Goal: Information Seeking & Learning: Check status

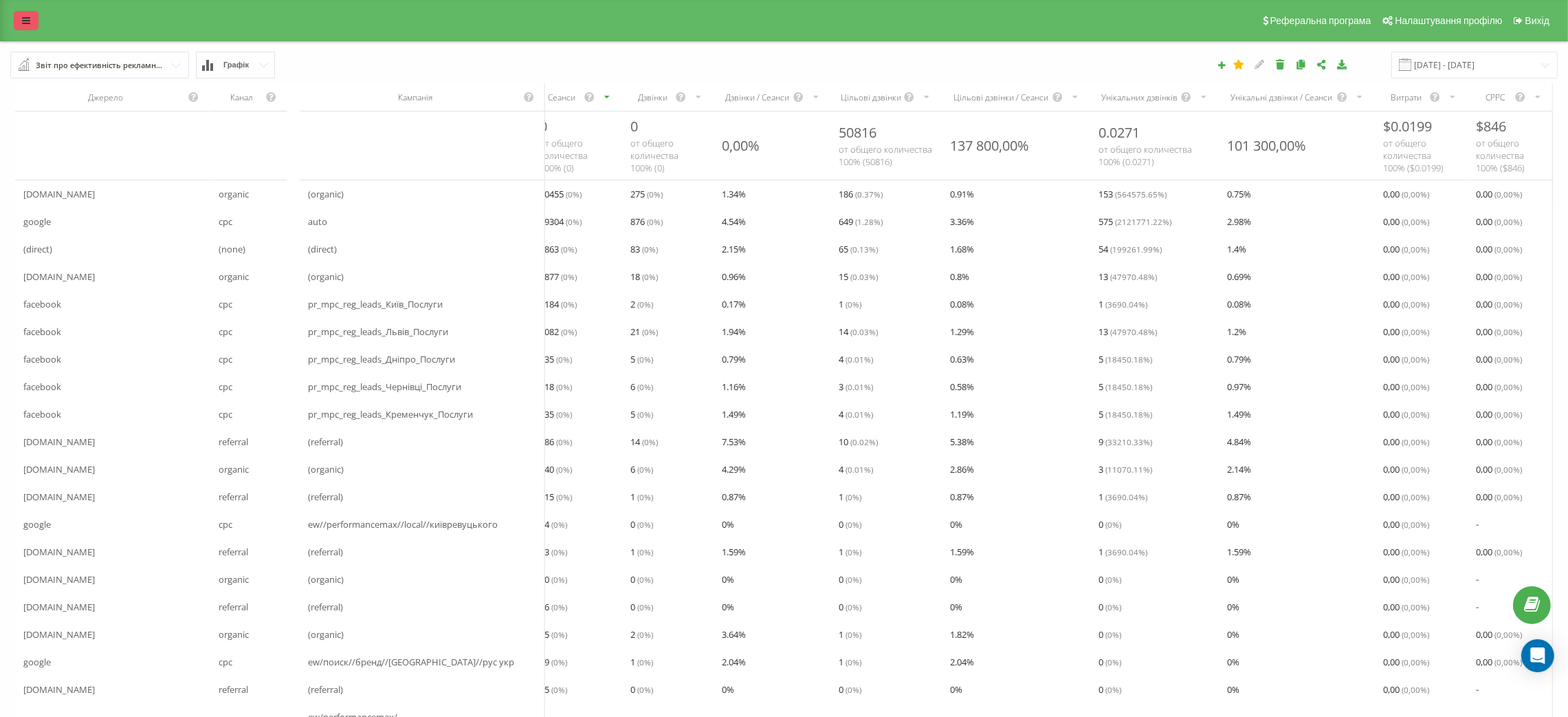
click at [23, 23] on icon at bounding box center [26, 21] width 8 height 10
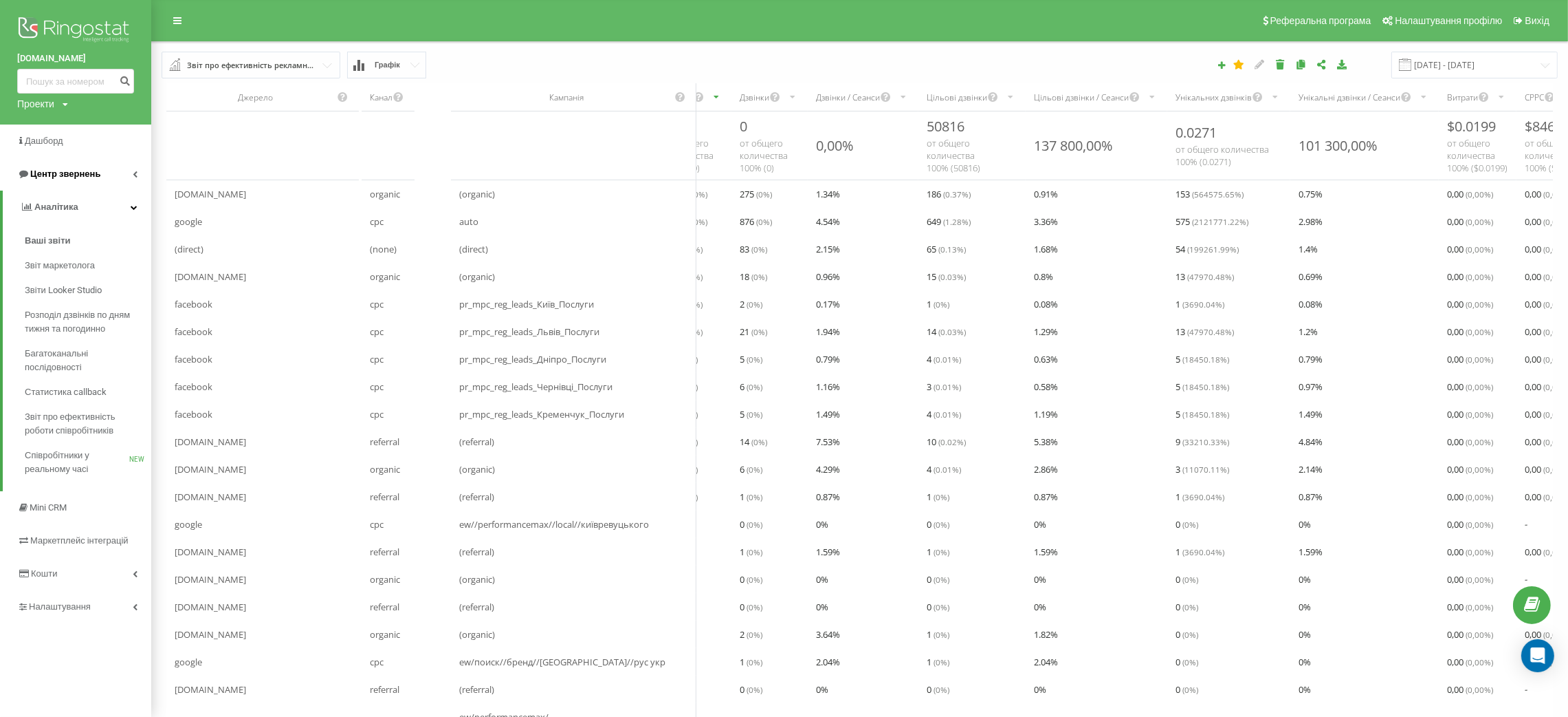
click at [91, 175] on span "Центр звернень" at bounding box center [65, 173] width 70 height 10
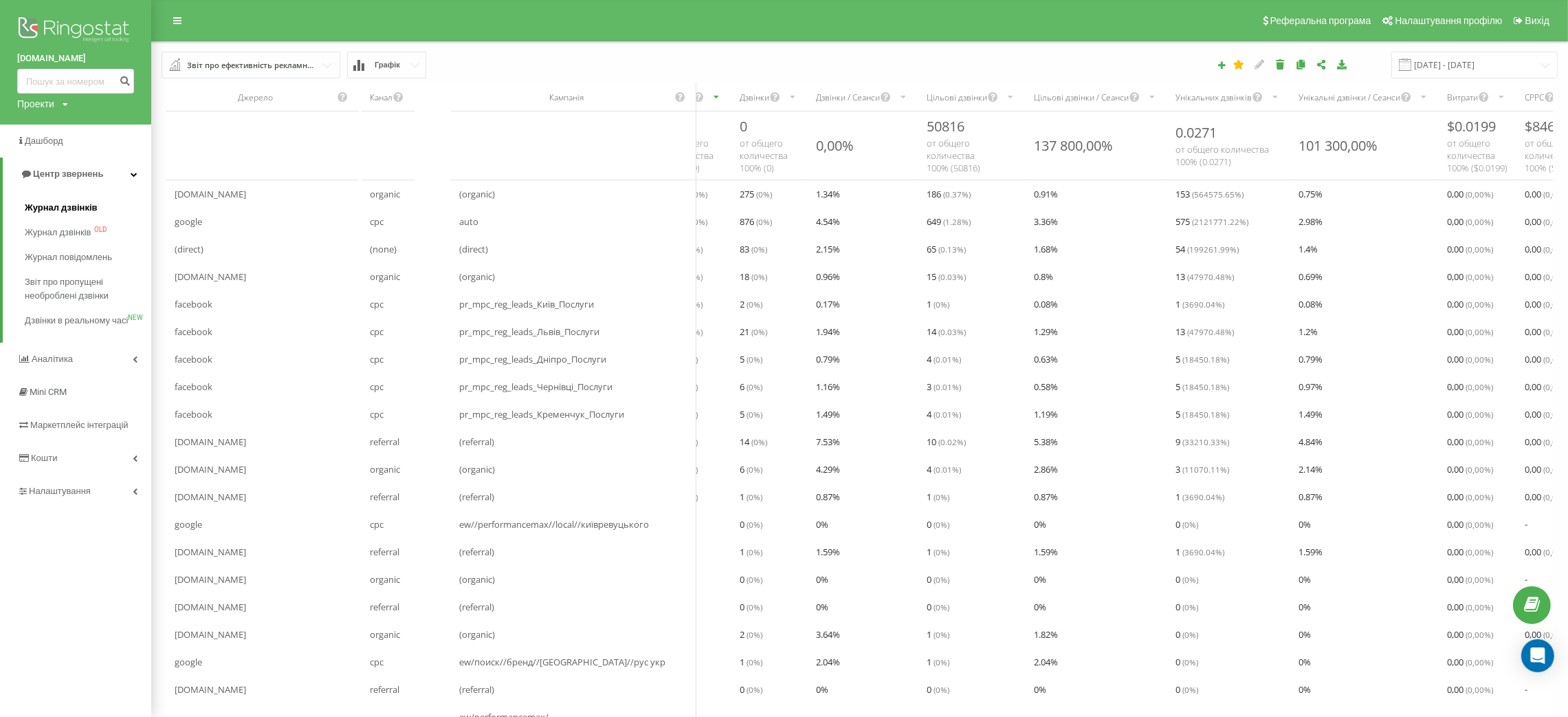
click at [84, 205] on span "Журнал дзвінків" at bounding box center [61, 208] width 73 height 14
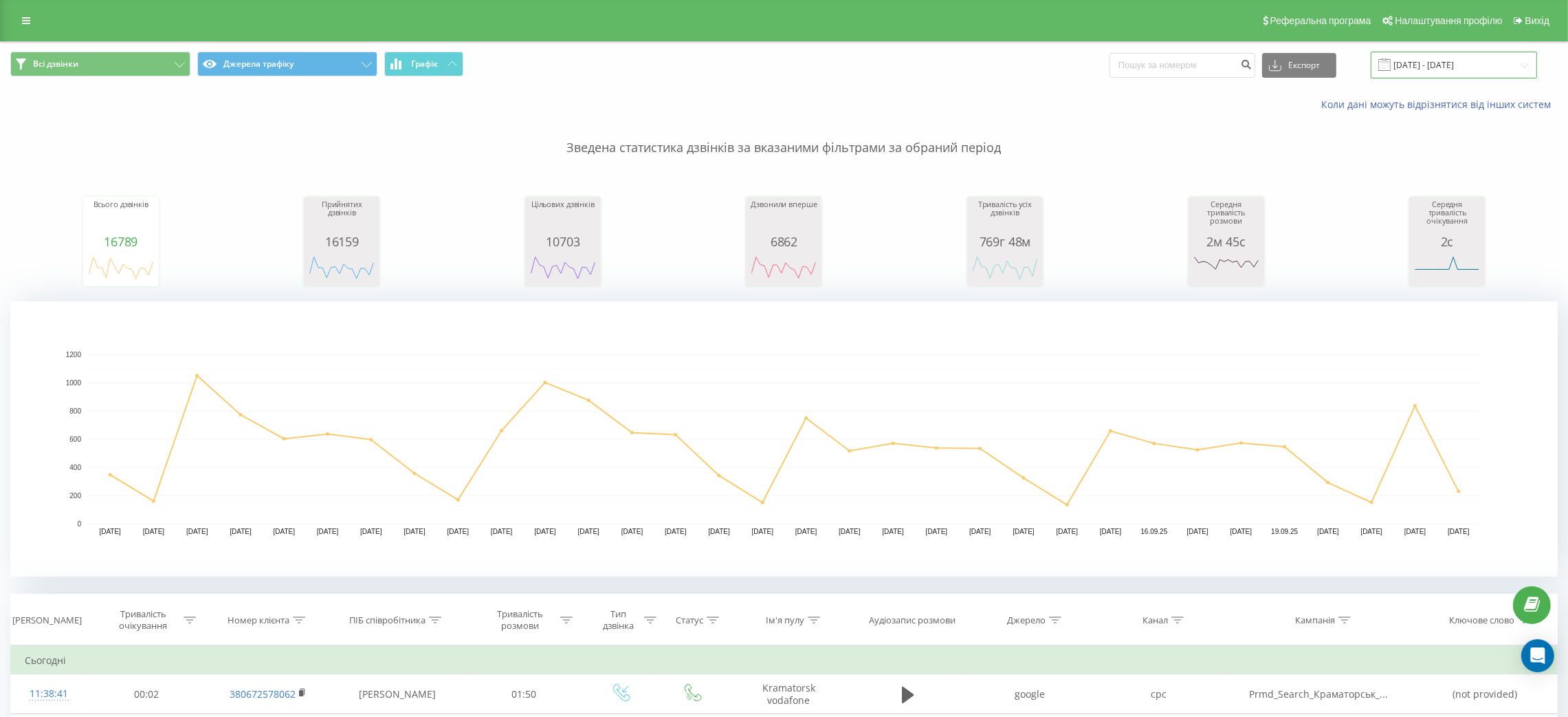
click at [1446, 62] on input "[DATE] - [DATE]" at bounding box center [1454, 64] width 166 height 27
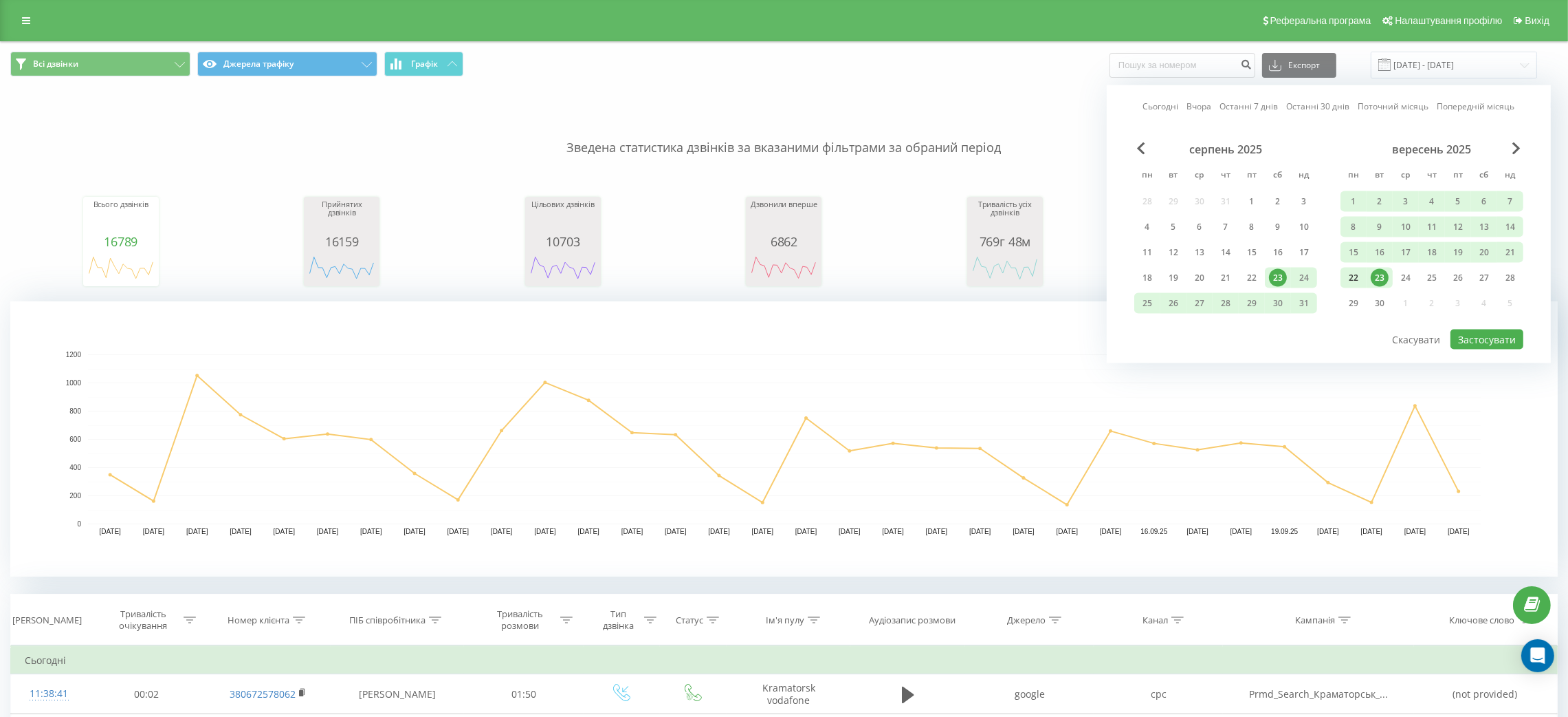
click at [1351, 269] on div "22" at bounding box center [1353, 278] width 18 height 18
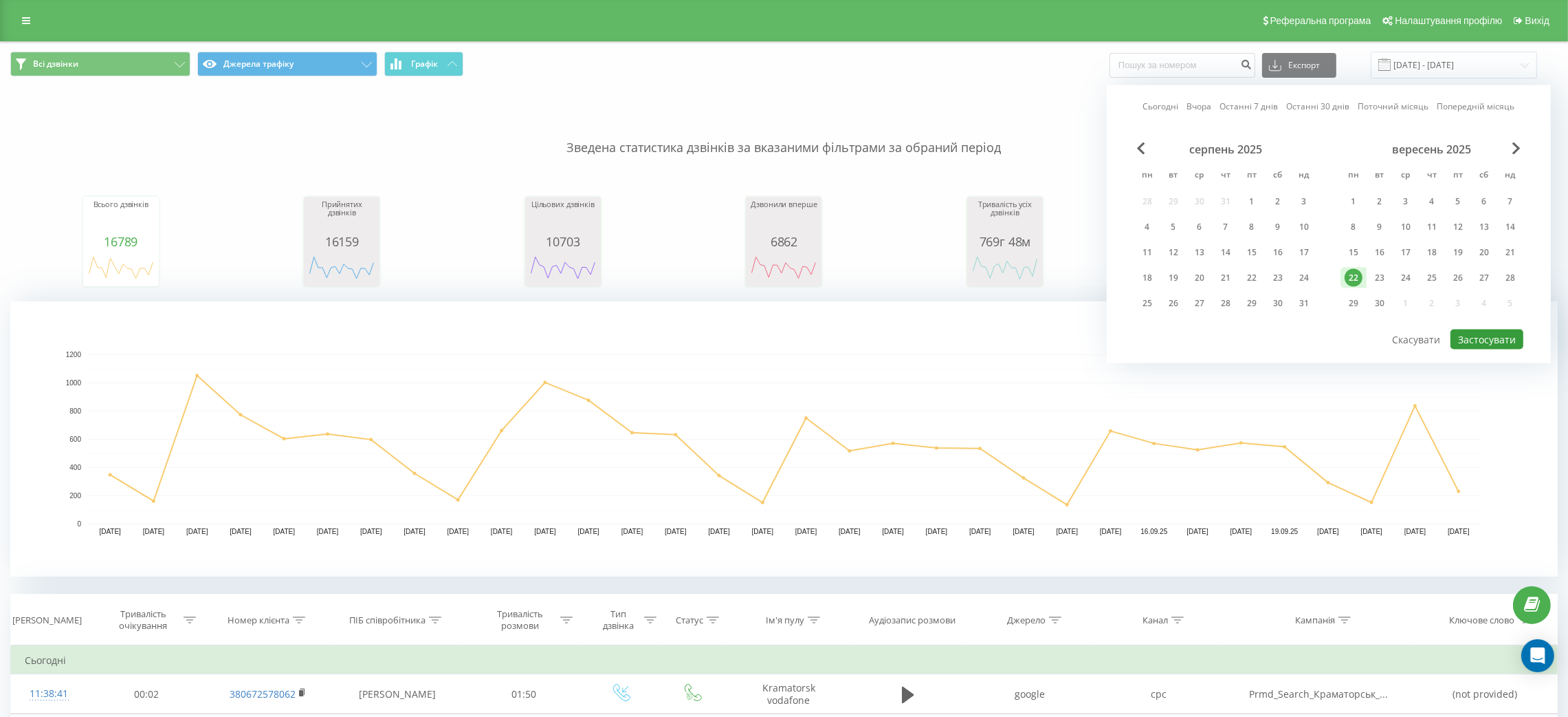
click at [1486, 333] on button "Застосувати" at bounding box center [1487, 340] width 73 height 20
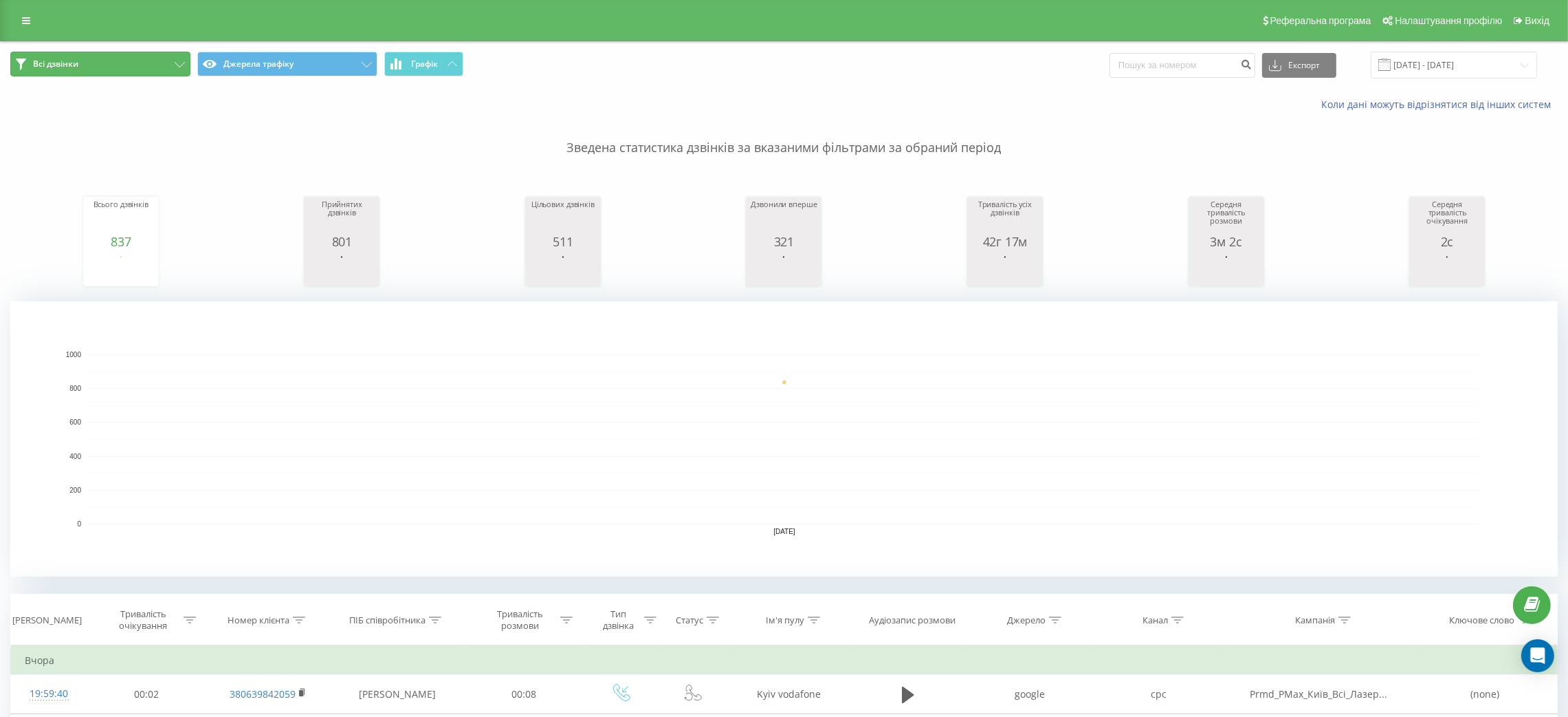
click at [174, 60] on button "Всі дзвінки" at bounding box center [100, 63] width 180 height 25
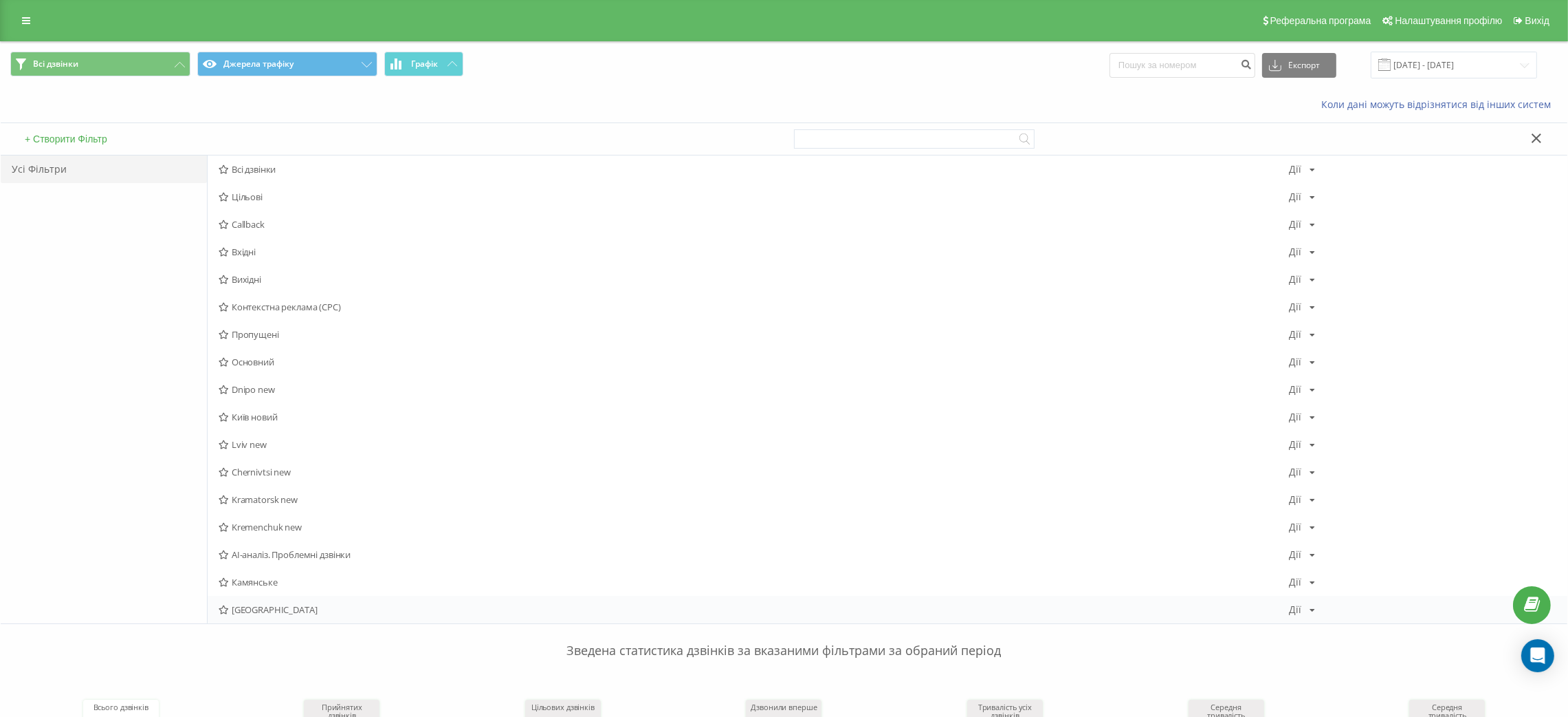
click at [260, 606] on span "[GEOGRAPHIC_DATA]" at bounding box center [753, 609] width 1070 height 10
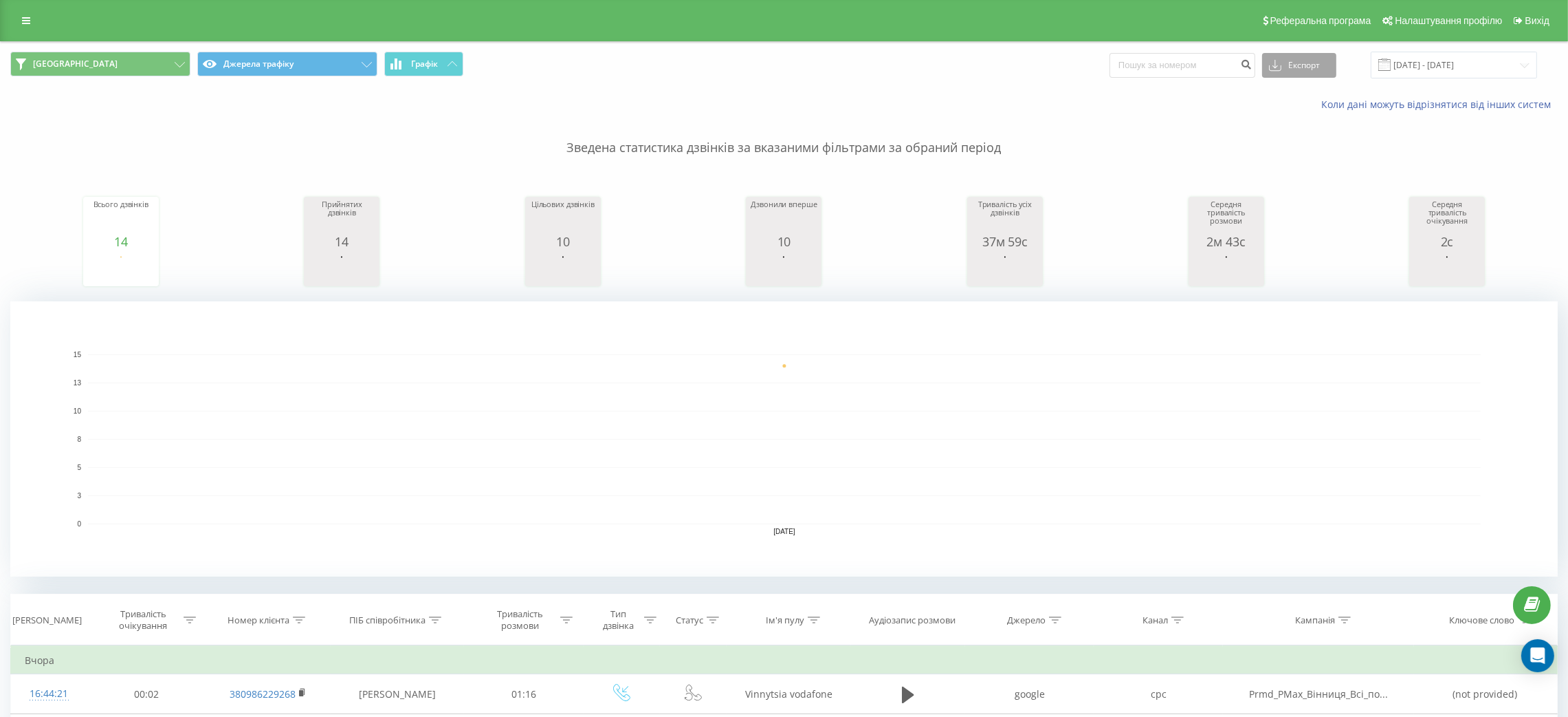
click at [1323, 55] on button "Експорт" at bounding box center [1299, 64] width 74 height 25
click at [1321, 109] on div ".xls" at bounding box center [1300, 115] width 73 height 25
click at [1345, 151] on p "Зведена статистика дзвінків за вказаними фільтрами за обраний період" at bounding box center [783, 135] width 1547 height 46
click at [1537, 650] on icon "Open Intercom Messenger" at bounding box center [1537, 656] width 16 height 18
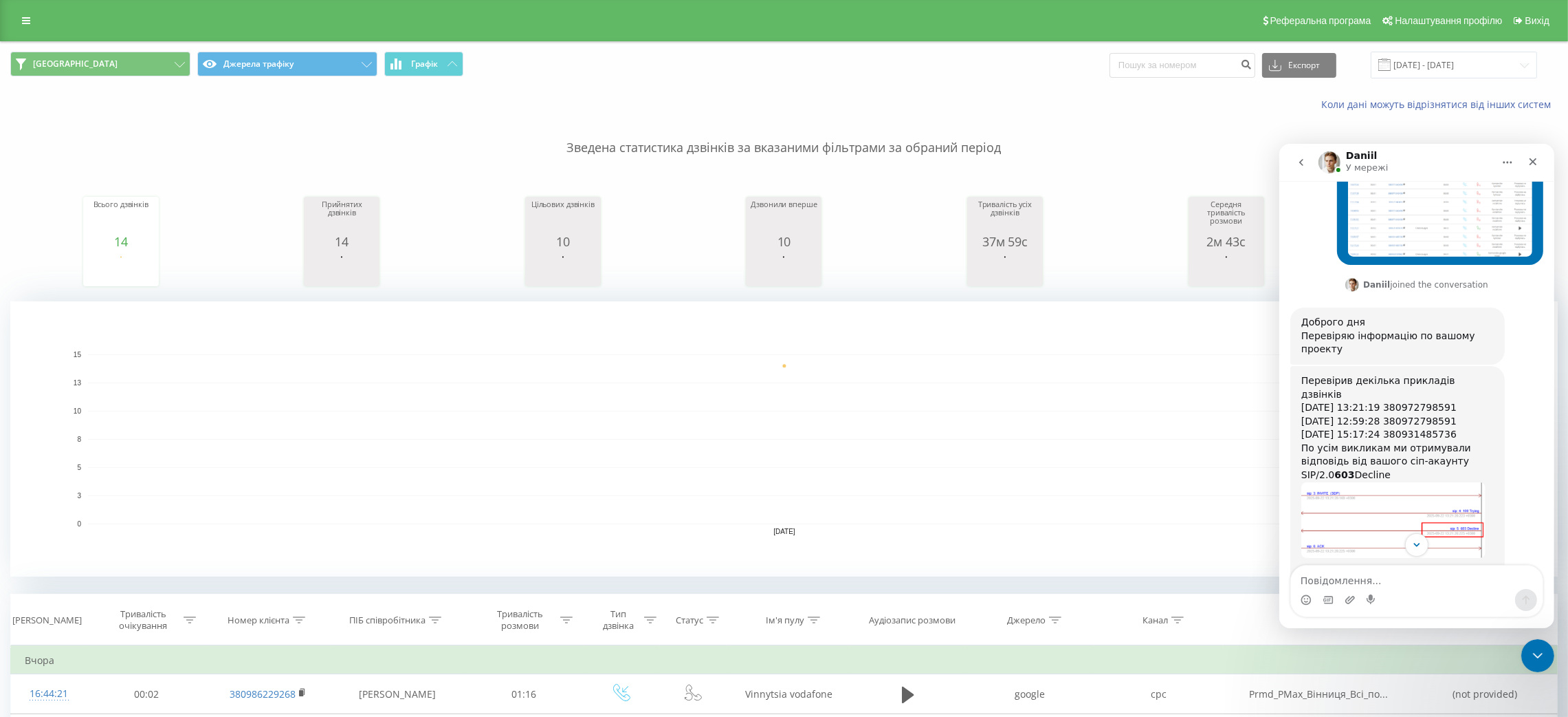
scroll to position [588, 0]
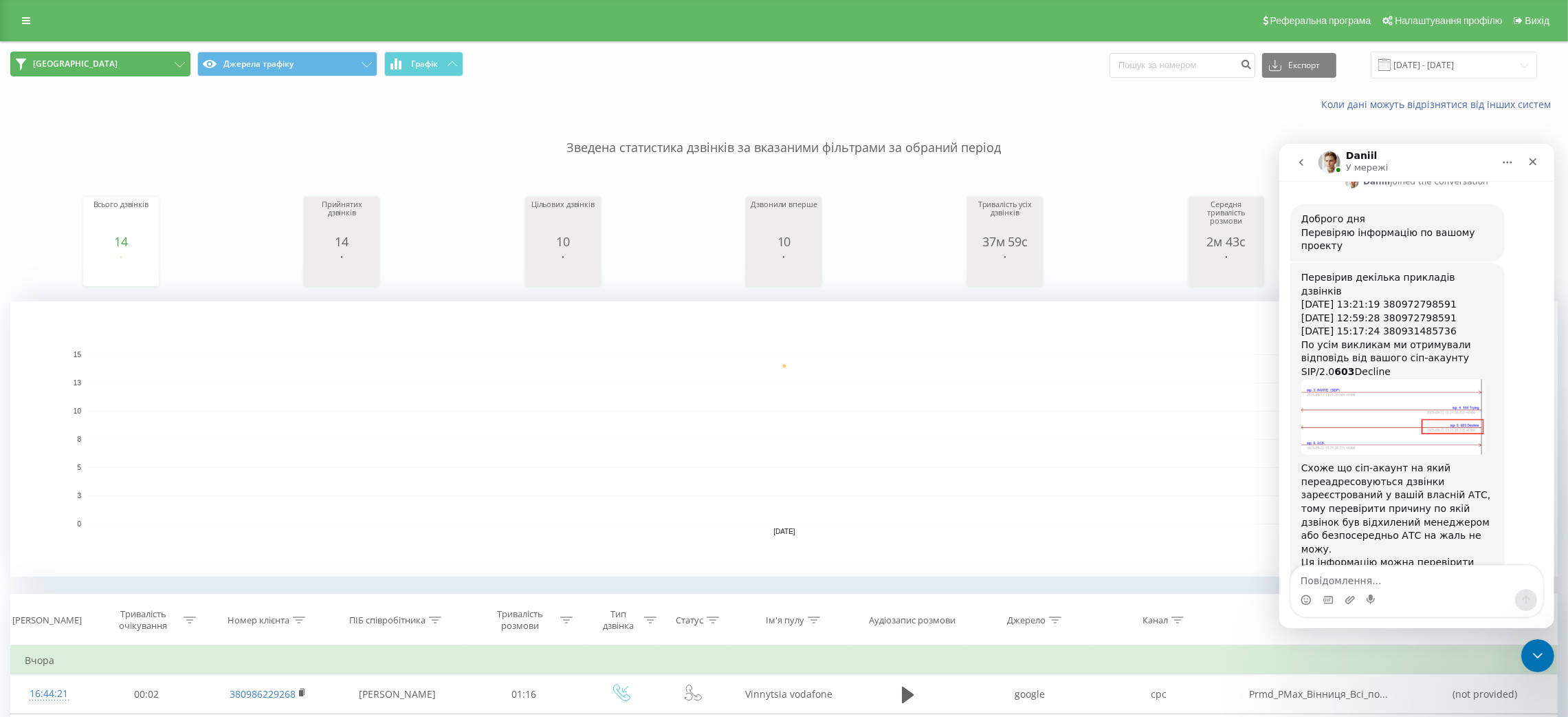
click at [178, 62] on icon at bounding box center [179, 65] width 10 height 6
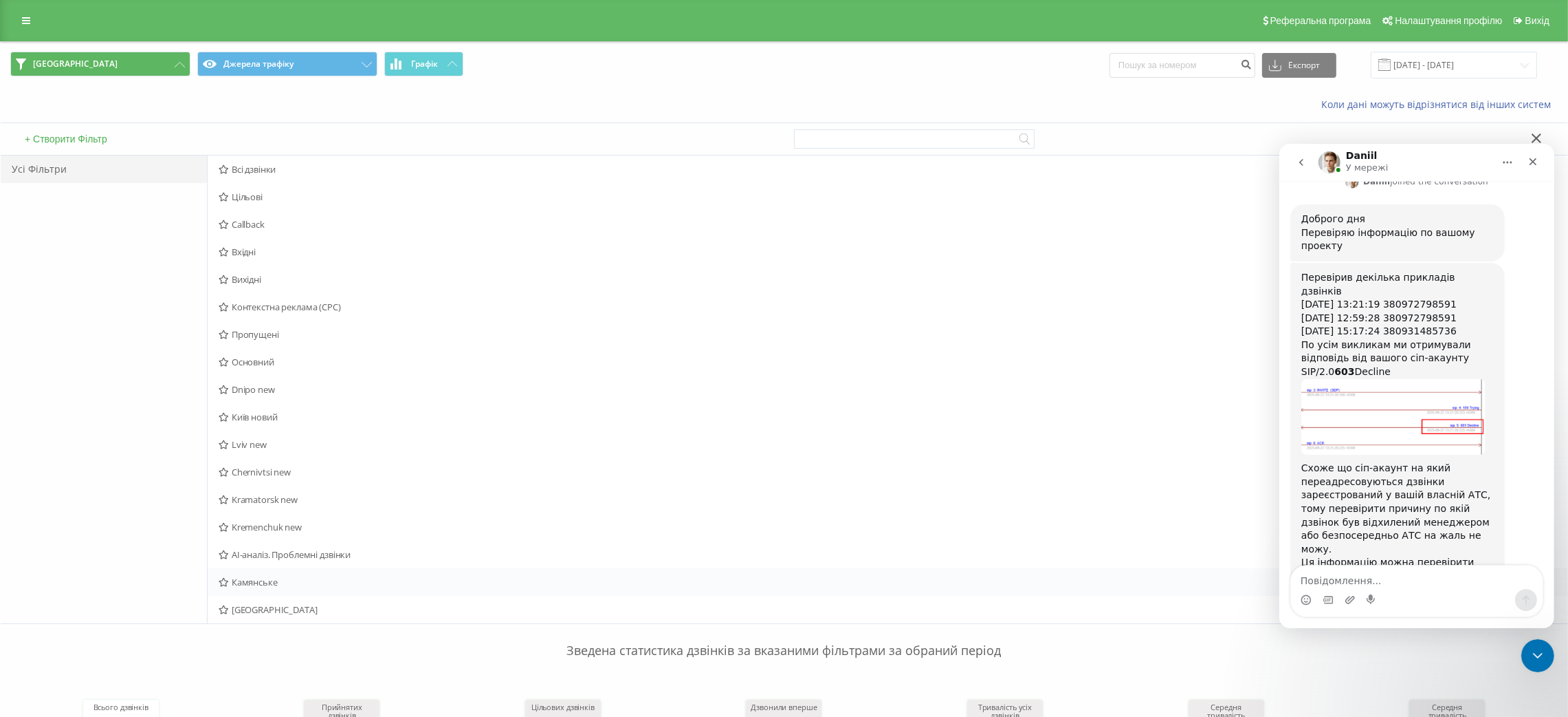
click at [269, 586] on span "Камянське" at bounding box center [753, 582] width 1070 height 10
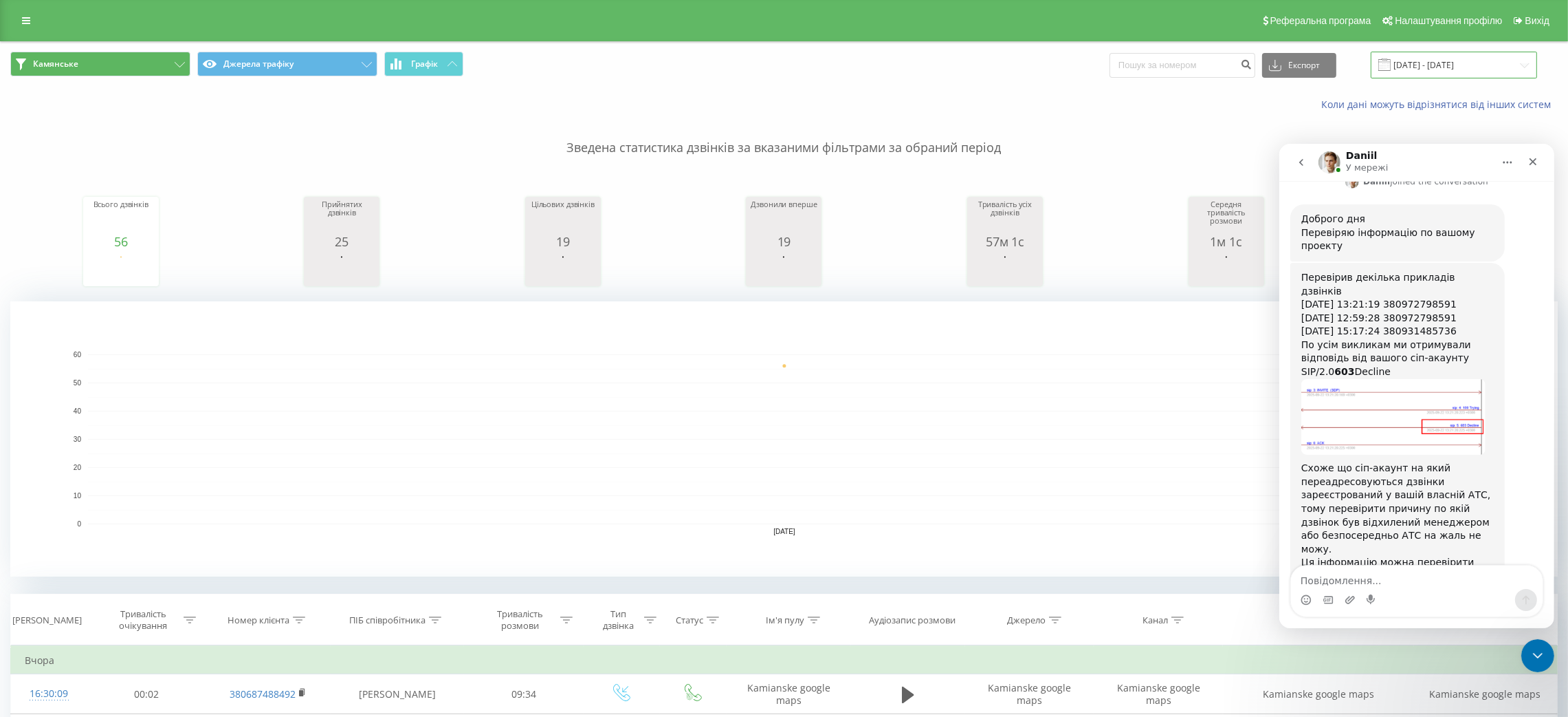
click at [1459, 65] on input "[DATE] - [DATE]" at bounding box center [1454, 64] width 166 height 27
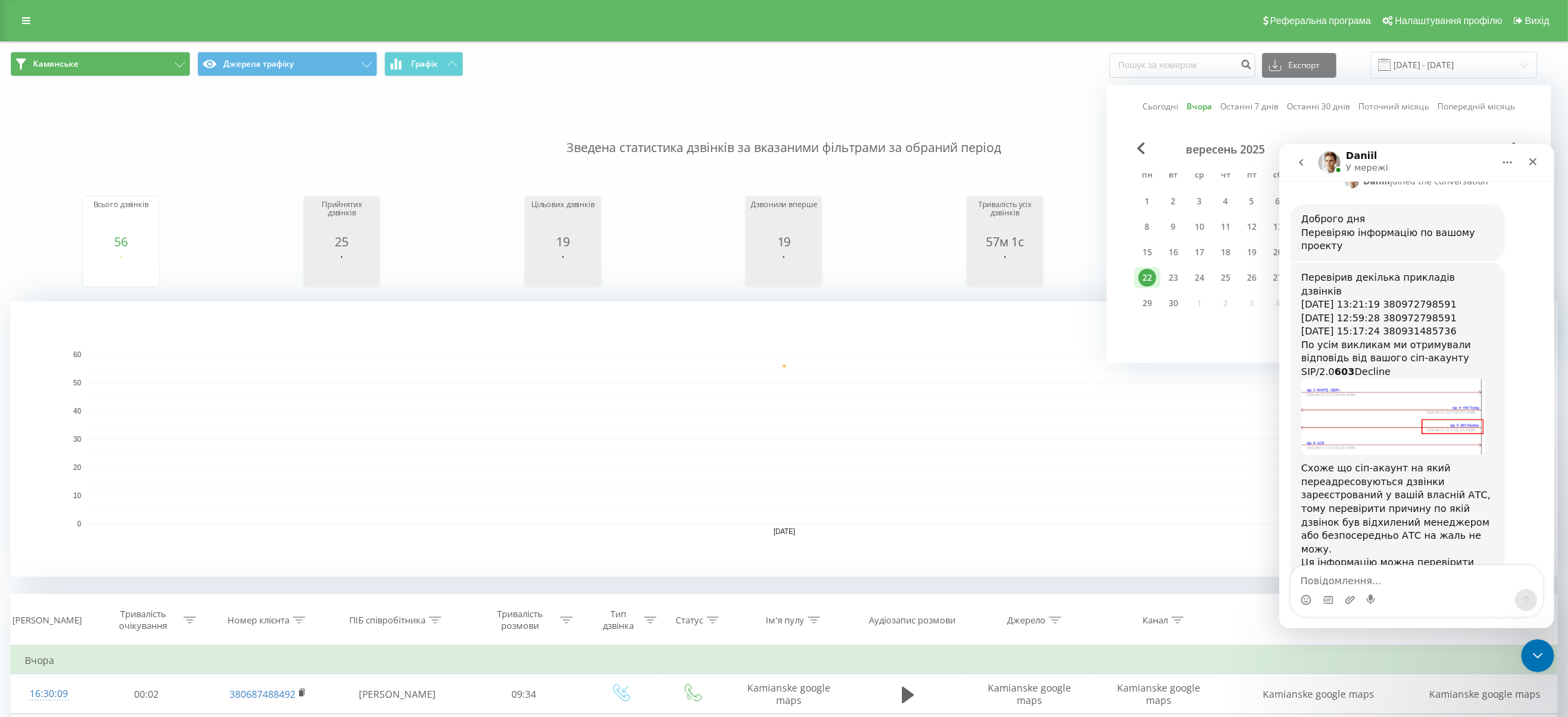
click at [708, 134] on p "Зведена статистика дзвінків за вказаними фільтрами за обраний період" at bounding box center [783, 135] width 1547 height 46
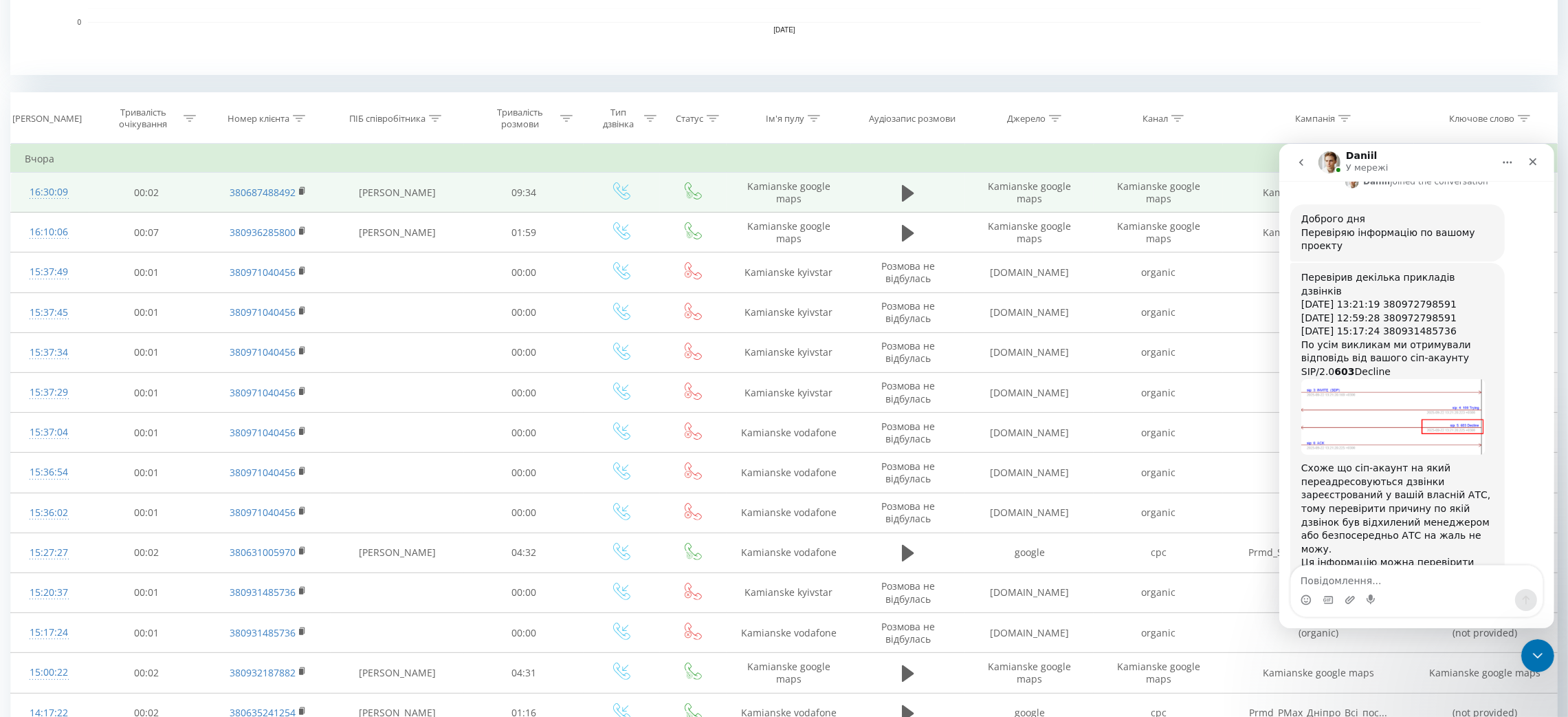
scroll to position [515, 0]
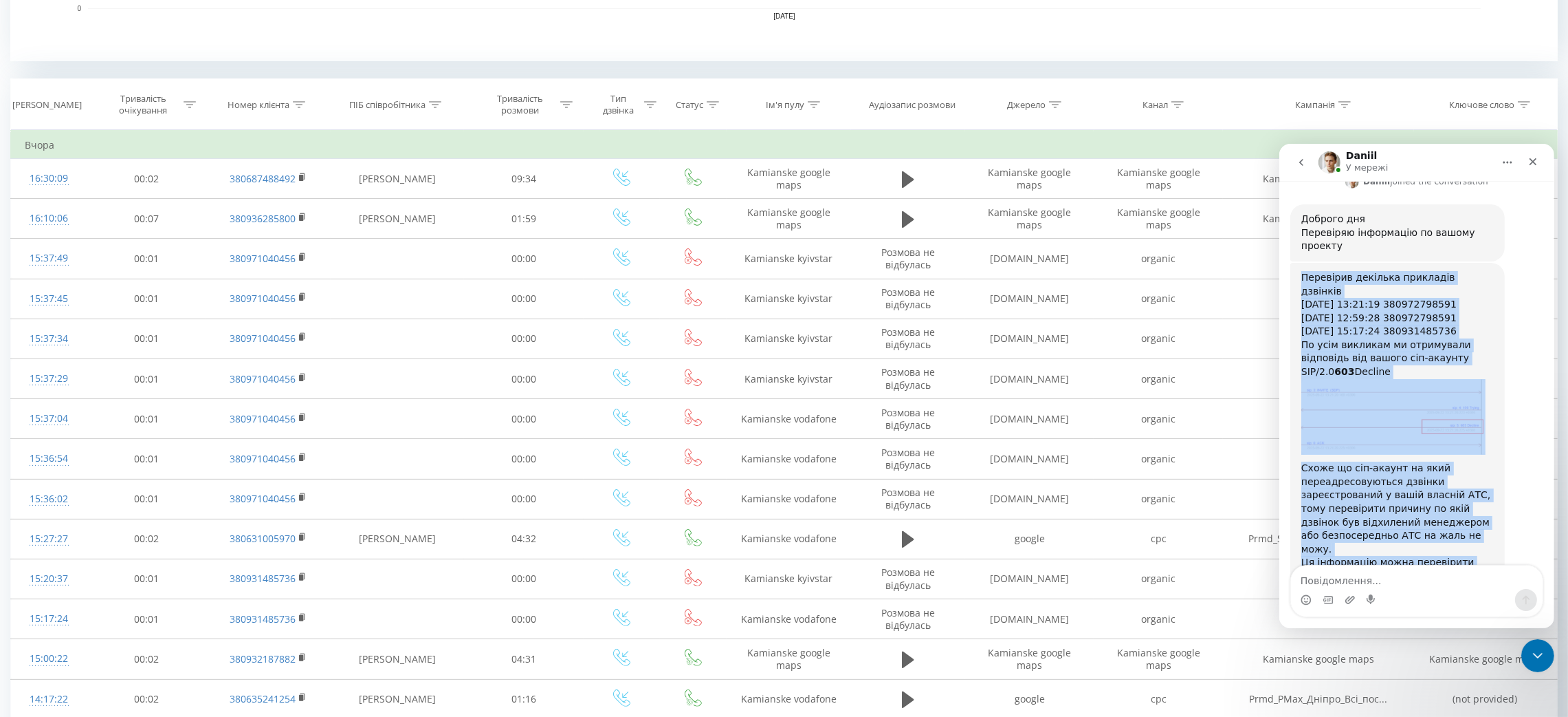
drag, startPoint x: 1298, startPoint y: 246, endPoint x: 1495, endPoint y: 542, distance: 355.6
click at [1495, 542] on div "Перевірив декілька прикладів дзвінків [DATE] 13:21:19 380972798591 [DATE] 12:59…" at bounding box center [1417, 442] width 253 height 359
copy div "Перевірив декілька прикладів дзвінків [DATE] 13:21:19 380972798591 [DATE] 12:59…"
click at [1495, 439] on div "Перевірив декілька прикладів дзвінків [DATE] 13:21:19 380972798591 [DATE] 12:59…" at bounding box center [1397, 427] width 215 height 329
click at [1455, 378] on img "Daniil каже…" at bounding box center [1393, 416] width 184 height 75
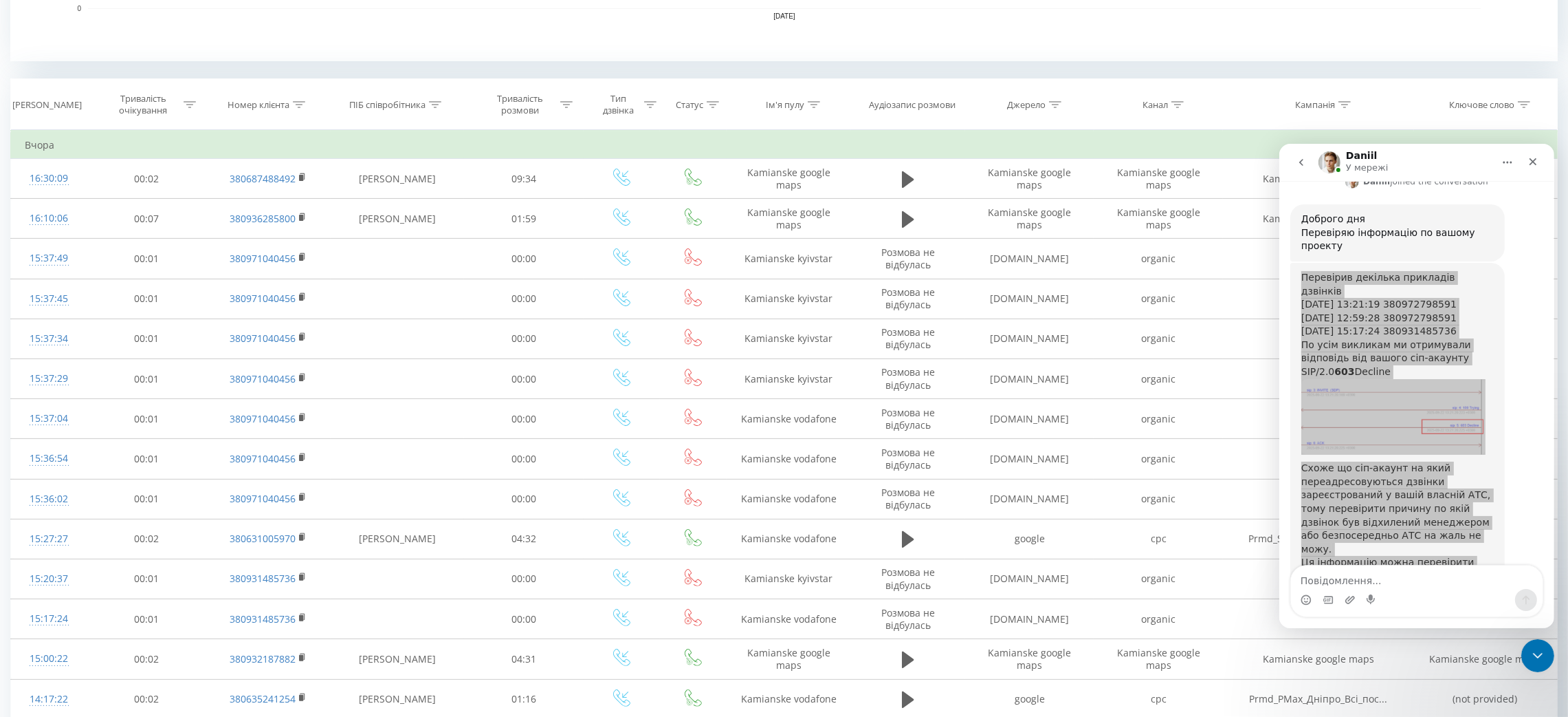
scroll to position [0, 0]
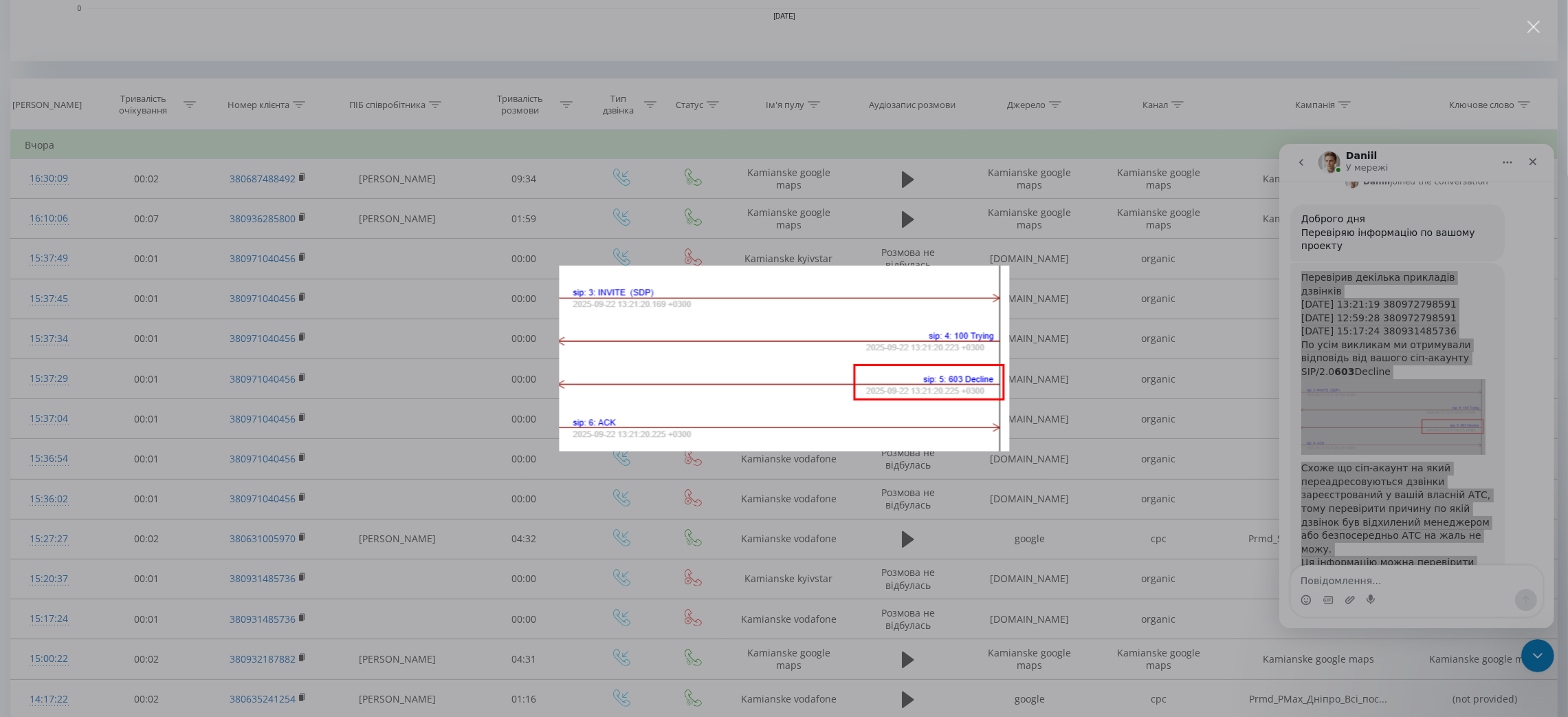
click at [1045, 206] on div "Месенджер Intercom" at bounding box center [784, 358] width 1568 height 717
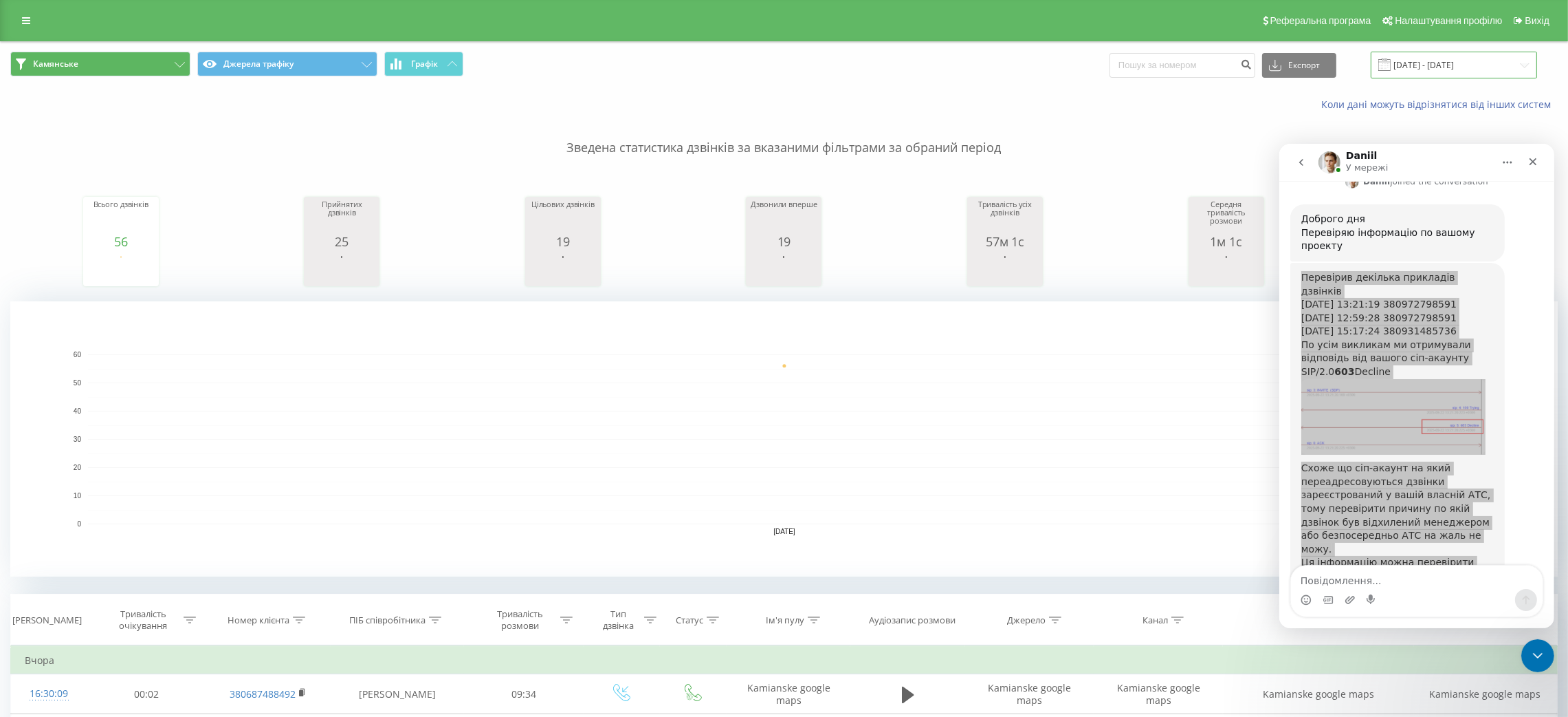
click at [1457, 59] on input "[DATE] - [DATE]" at bounding box center [1454, 64] width 166 height 27
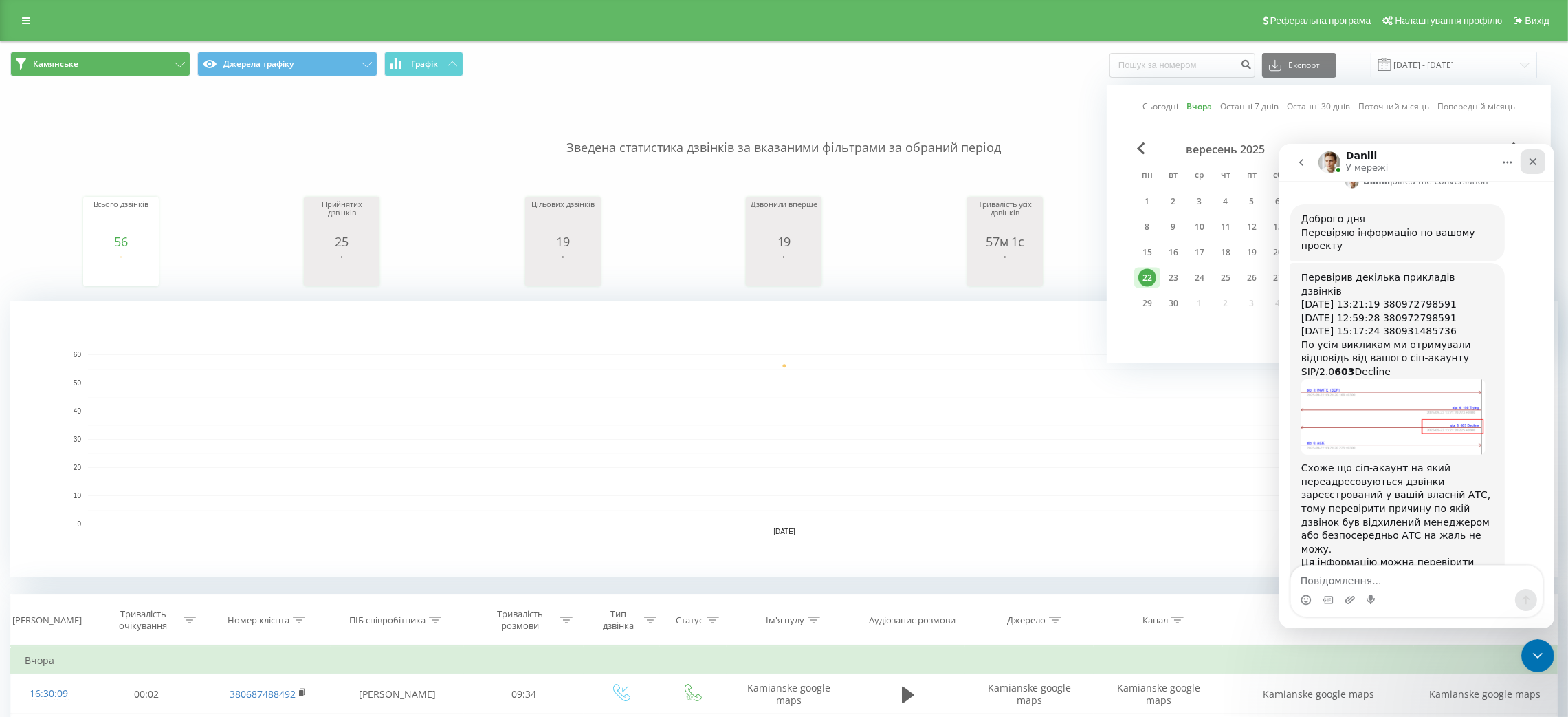
click at [1535, 160] on div "Закрити" at bounding box center [1532, 160] width 25 height 25
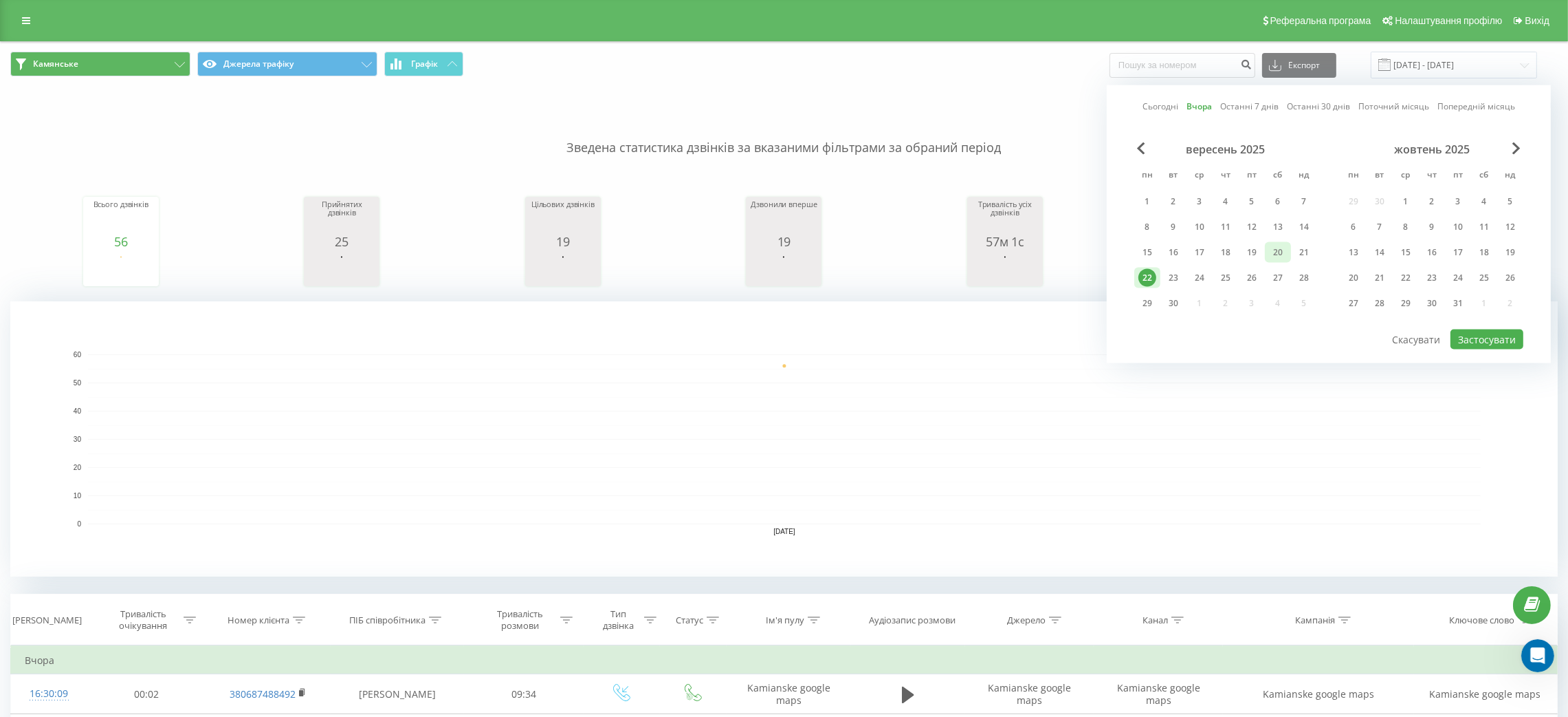
scroll to position [588, 0]
click at [1299, 250] on div "21" at bounding box center [1304, 253] width 18 height 18
click at [1469, 330] on button "Застосувати" at bounding box center [1487, 340] width 73 height 20
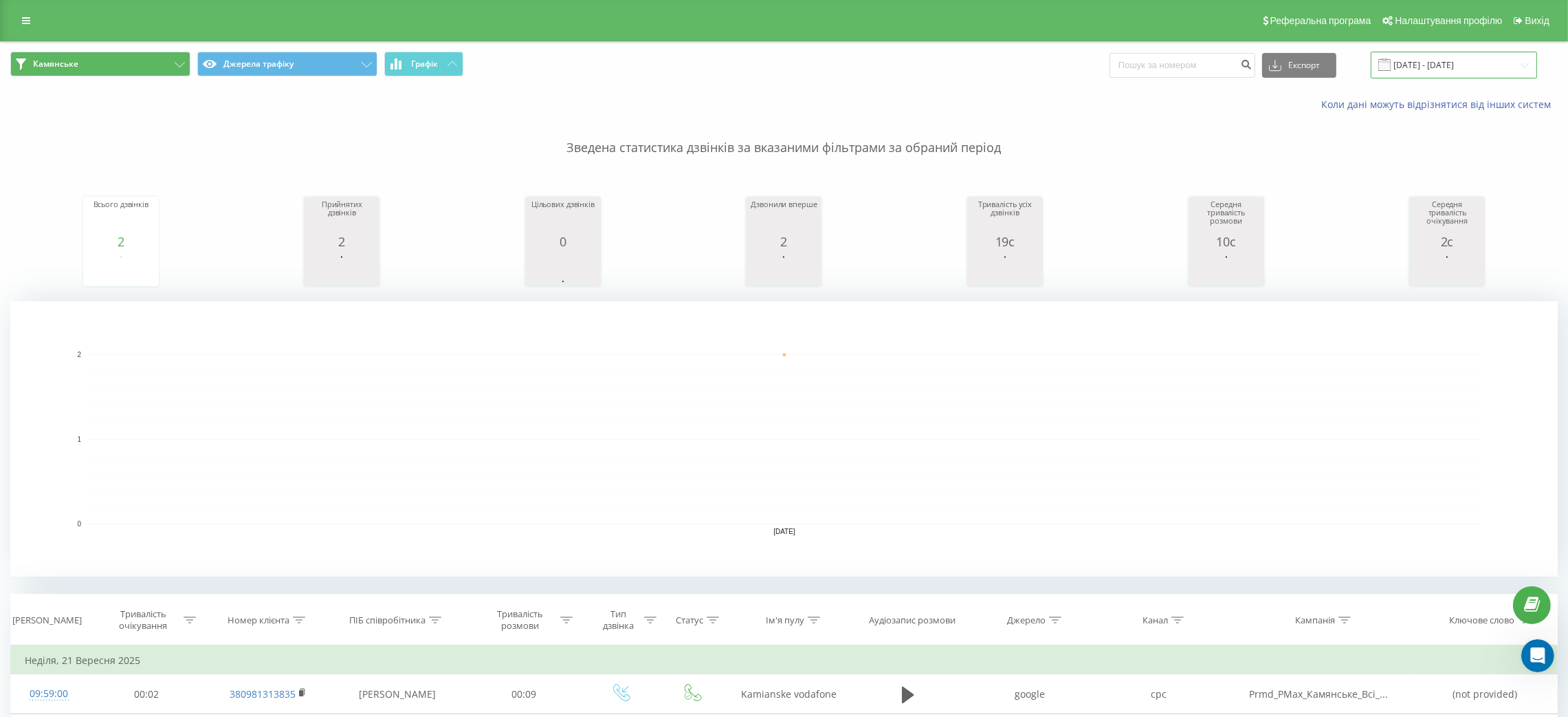
click at [1462, 65] on input "[DATE] - [DATE]" at bounding box center [1454, 64] width 166 height 27
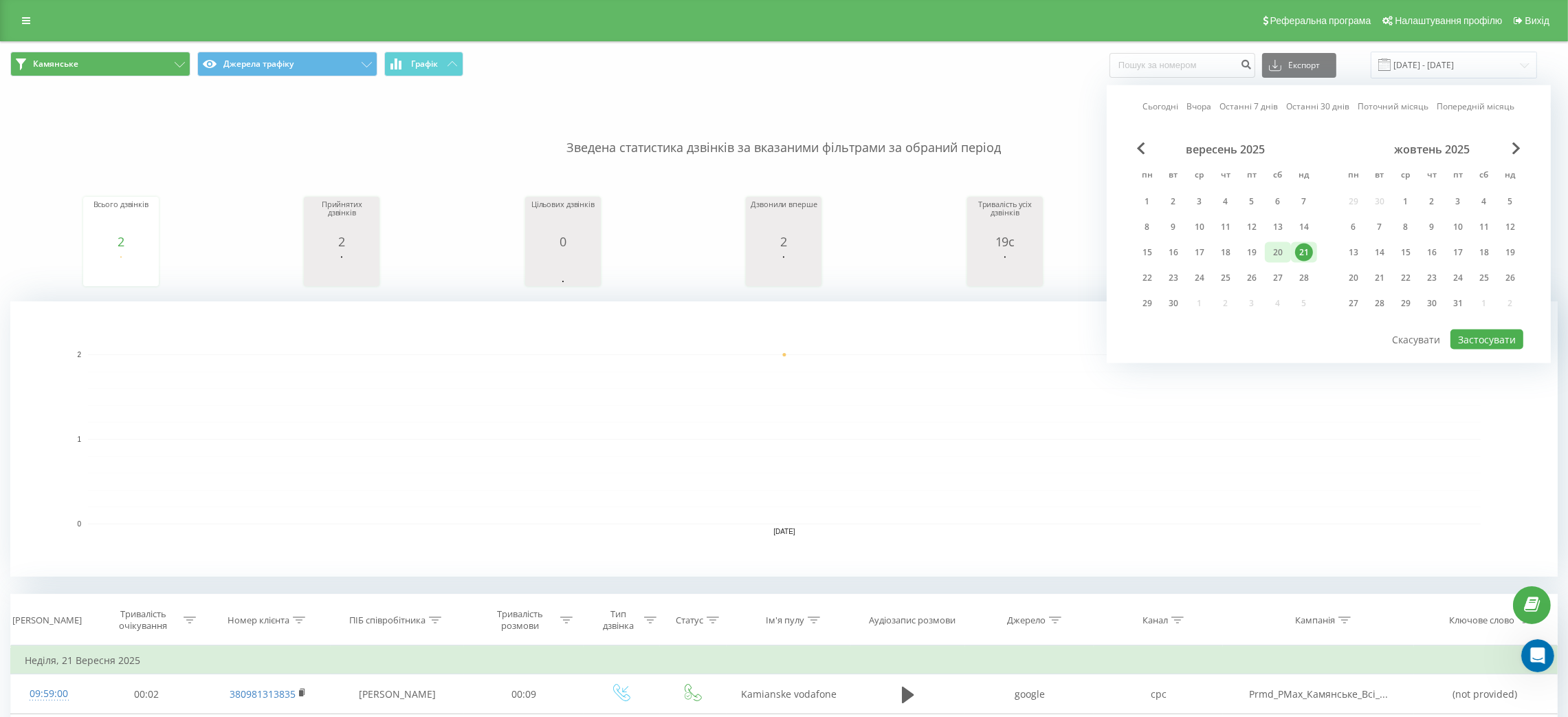
click at [1277, 247] on div "20" at bounding box center [1278, 253] width 18 height 18
click at [1483, 340] on button "Застосувати" at bounding box center [1487, 340] width 73 height 20
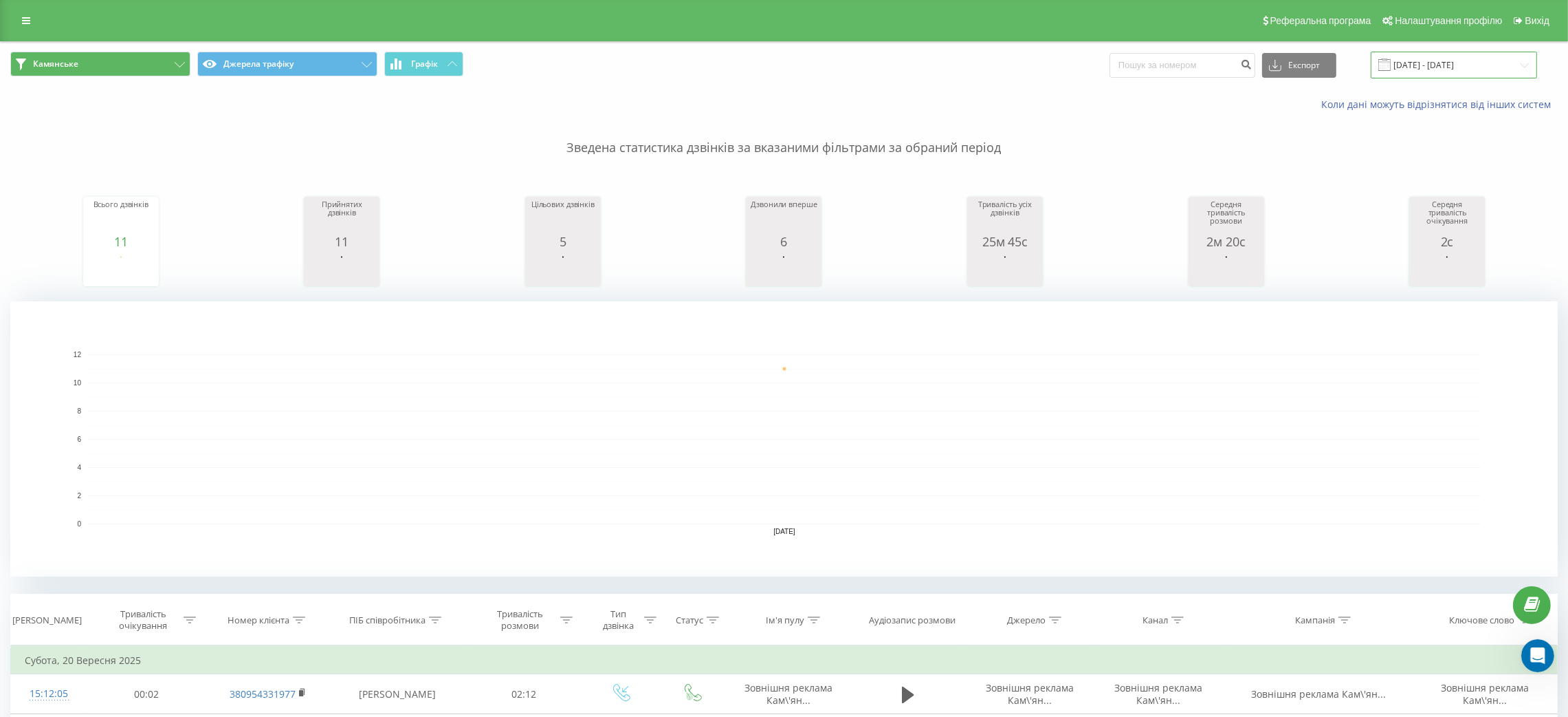
click at [1475, 67] on input "[DATE] - [DATE]" at bounding box center [1454, 64] width 166 height 27
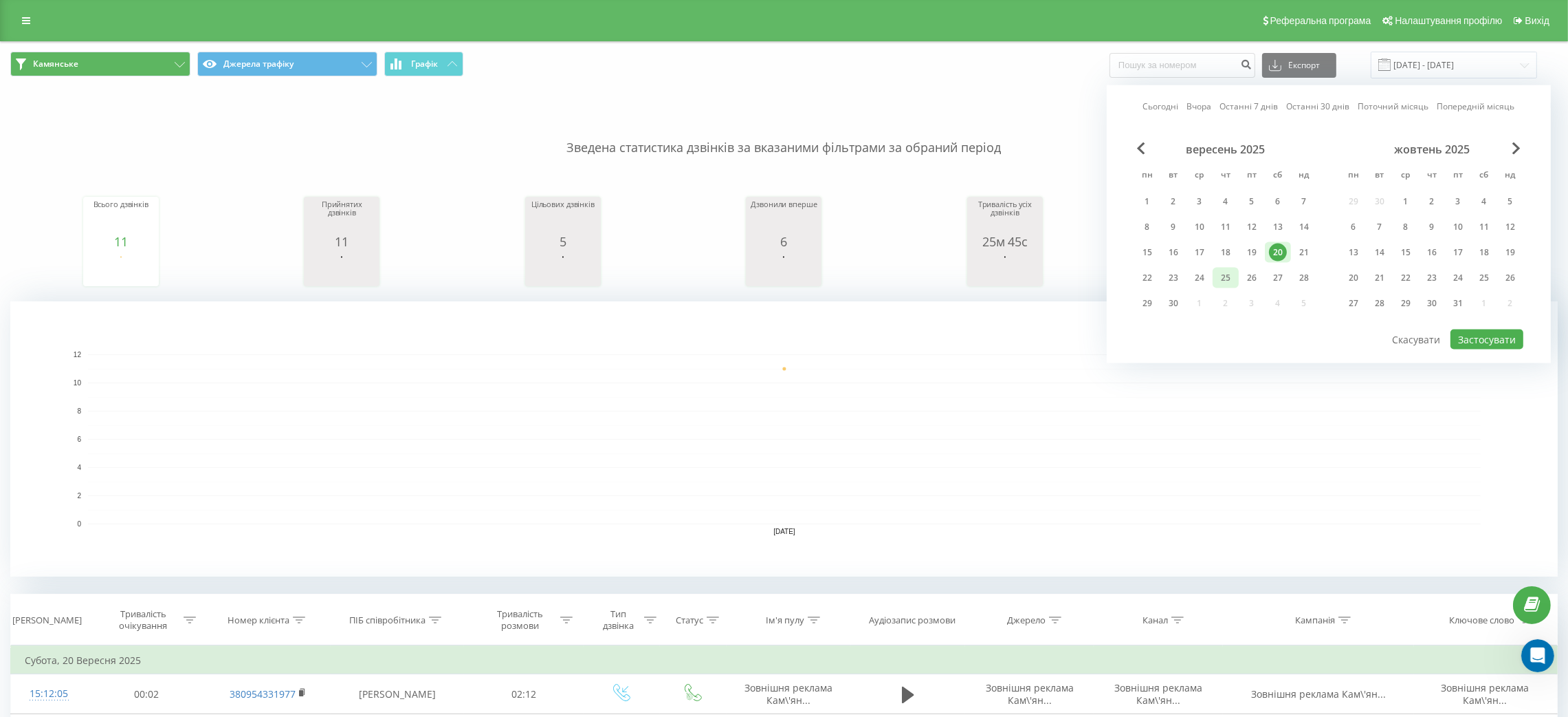
click at [1225, 271] on div "25" at bounding box center [1225, 278] width 18 height 18
click at [1139, 269] on div "22" at bounding box center [1147, 278] width 18 height 18
click at [1252, 250] on div "19" at bounding box center [1252, 253] width 18 height 18
click at [1492, 332] on button "Застосувати" at bounding box center [1487, 340] width 73 height 20
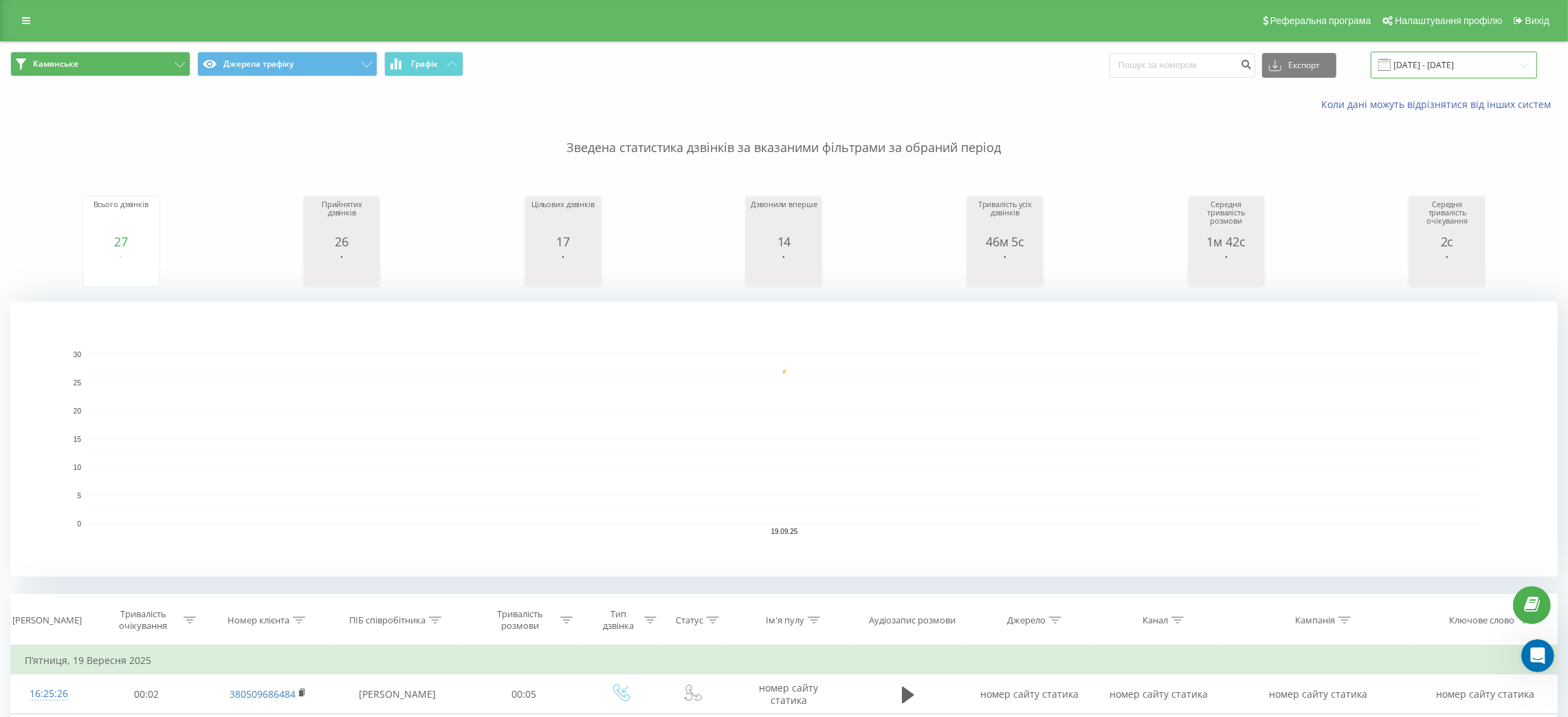
click at [1426, 59] on input "[DATE] - [DATE]" at bounding box center [1454, 64] width 166 height 27
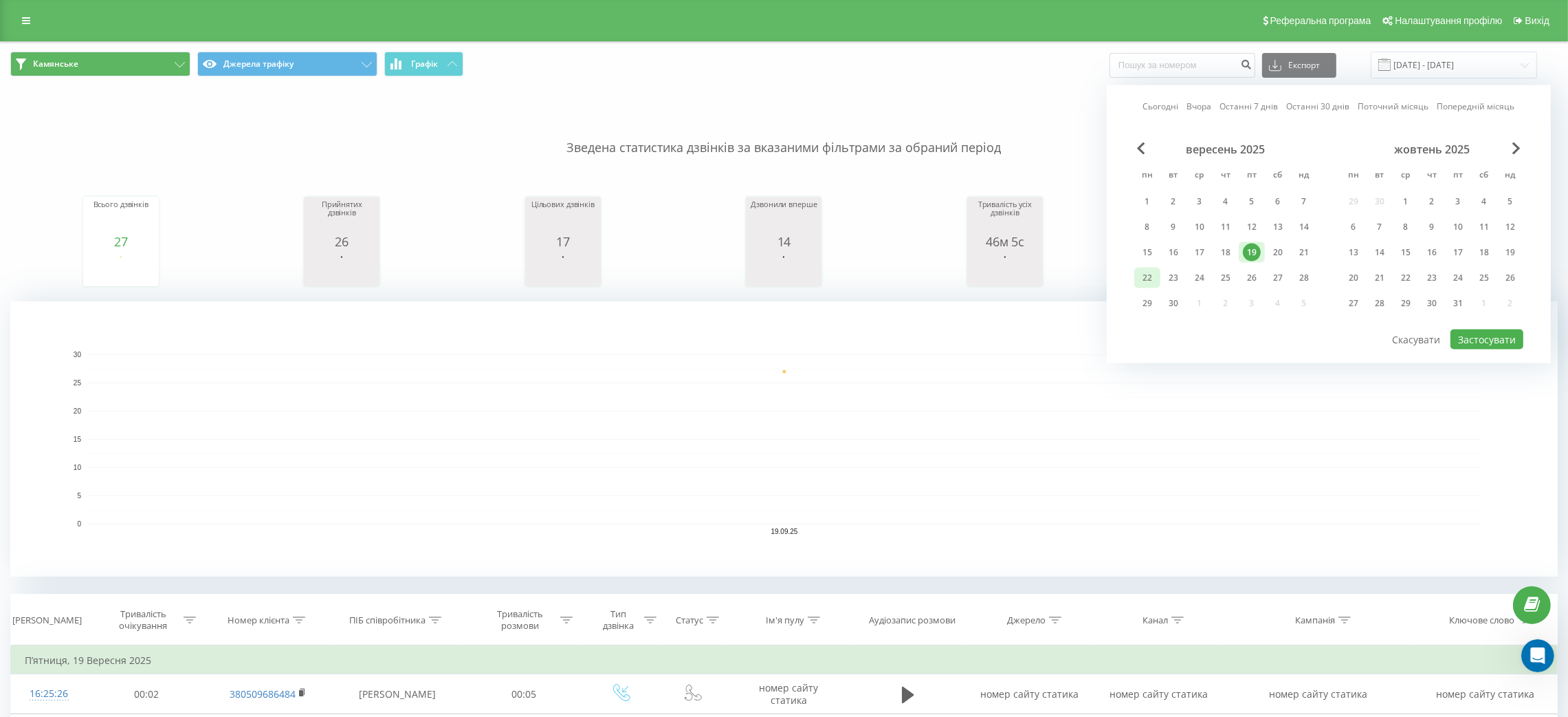
click at [1146, 271] on div "22" at bounding box center [1147, 278] width 18 height 18
drag, startPoint x: 1491, startPoint y: 332, endPoint x: 1476, endPoint y: 337, distance: 15.8
click at [1490, 332] on button "Застосувати" at bounding box center [1487, 340] width 73 height 20
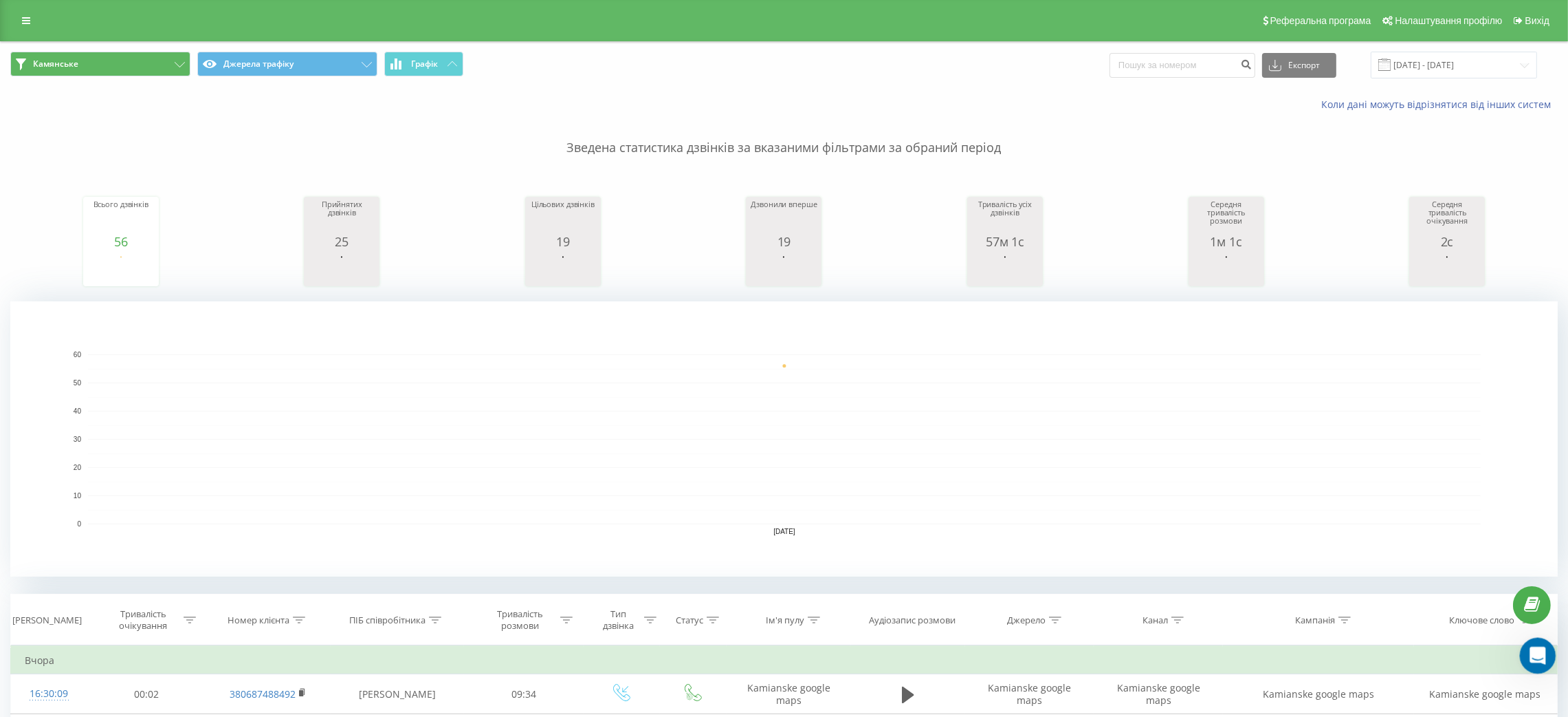
click at [1534, 658] on icon "Відкрити програму для спілкування Intercom" at bounding box center [1535, 654] width 23 height 23
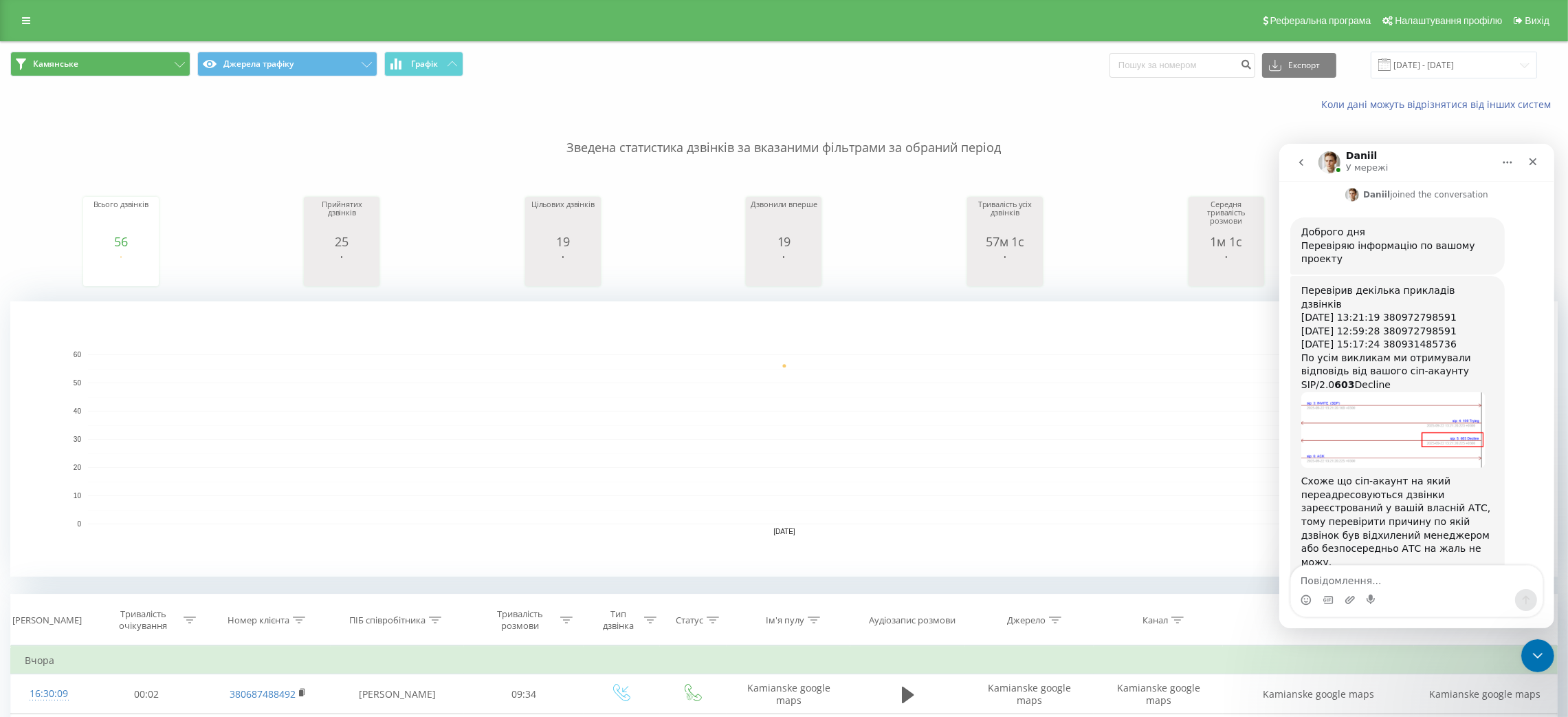
scroll to position [588, 0]
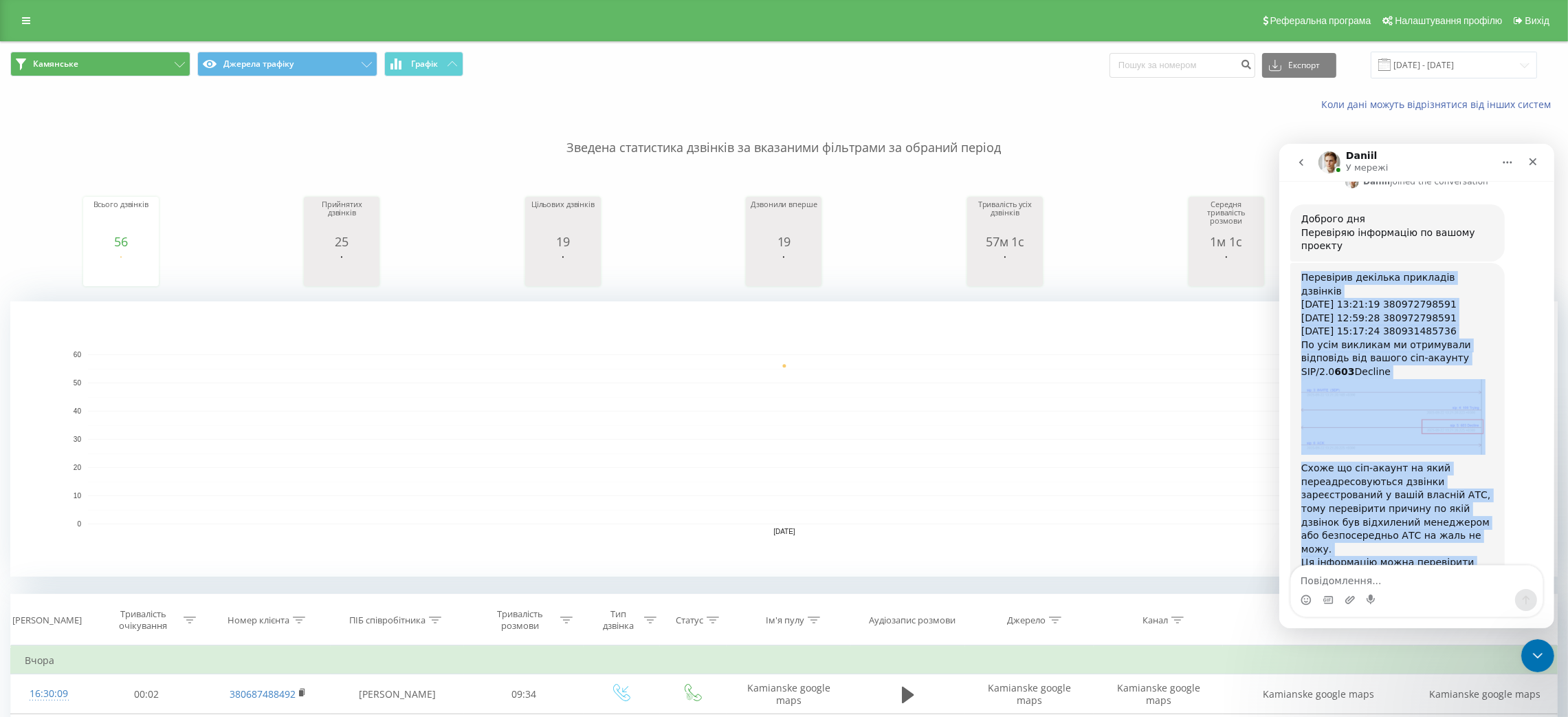
drag, startPoint x: 1302, startPoint y: 249, endPoint x: 1436, endPoint y: 537, distance: 317.6
click at [1436, 537] on div "Перевірив декілька прикладів дзвінків [DATE] 13:21:19 380972798591 [DATE] 12:59…" at bounding box center [1417, 442] width 253 height 359
copy div "Перевірив декілька прикладів дзвінків [DATE] 13:21:19 380972798591 [DATE] 12:59…"
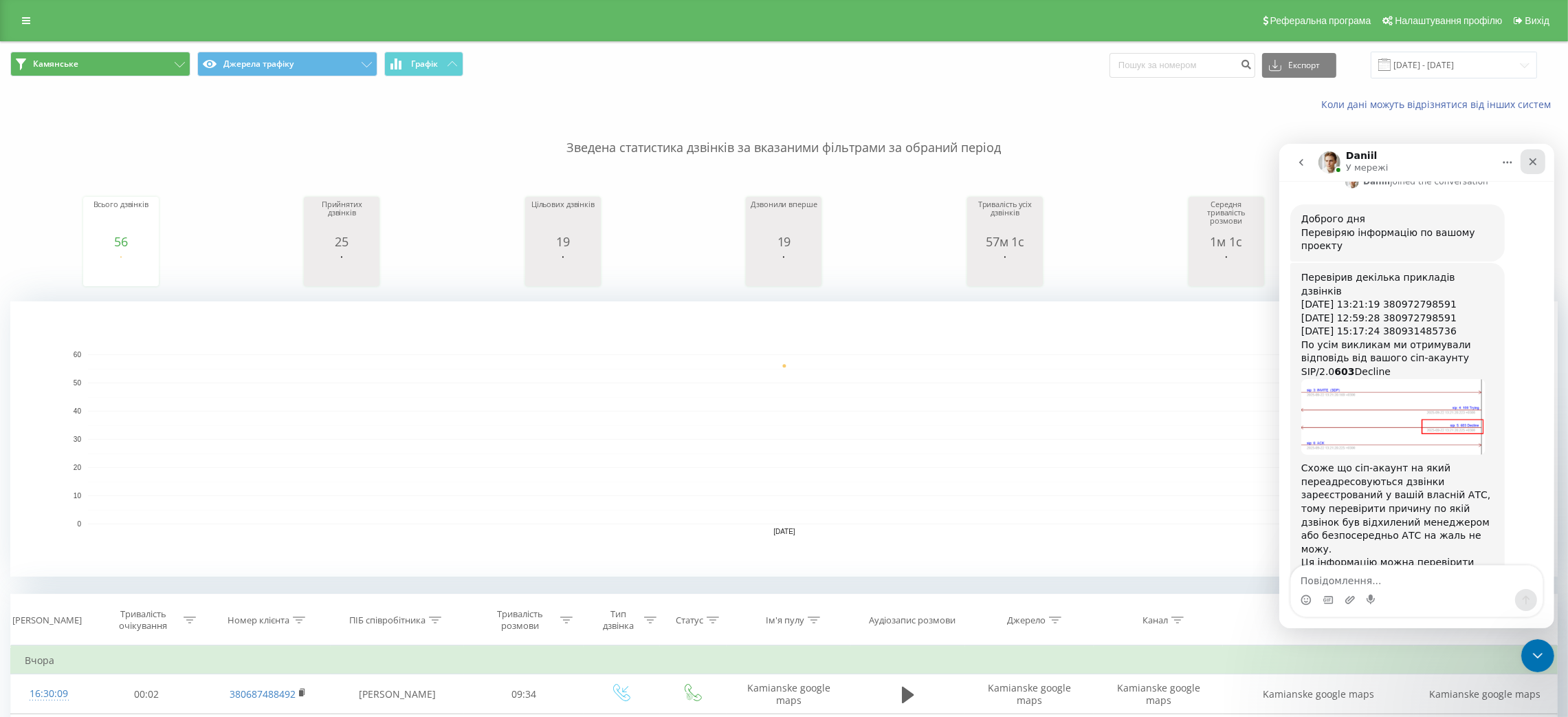
drag, startPoint x: 2811, startPoint y: 311, endPoint x: 1531, endPoint y: 163, distance: 1288.5
click at [1531, 163] on icon "Закрити" at bounding box center [1531, 160] width 11 height 11
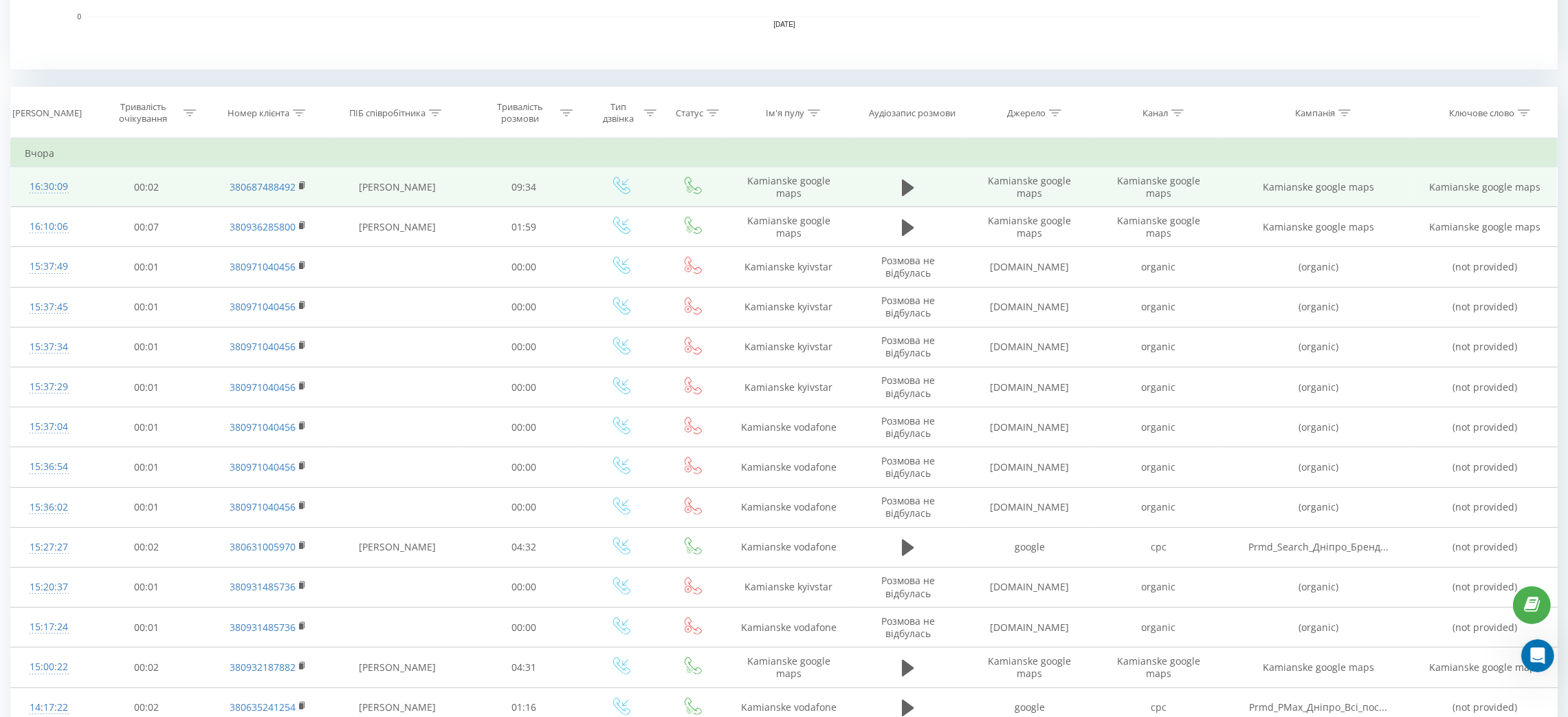
scroll to position [515, 0]
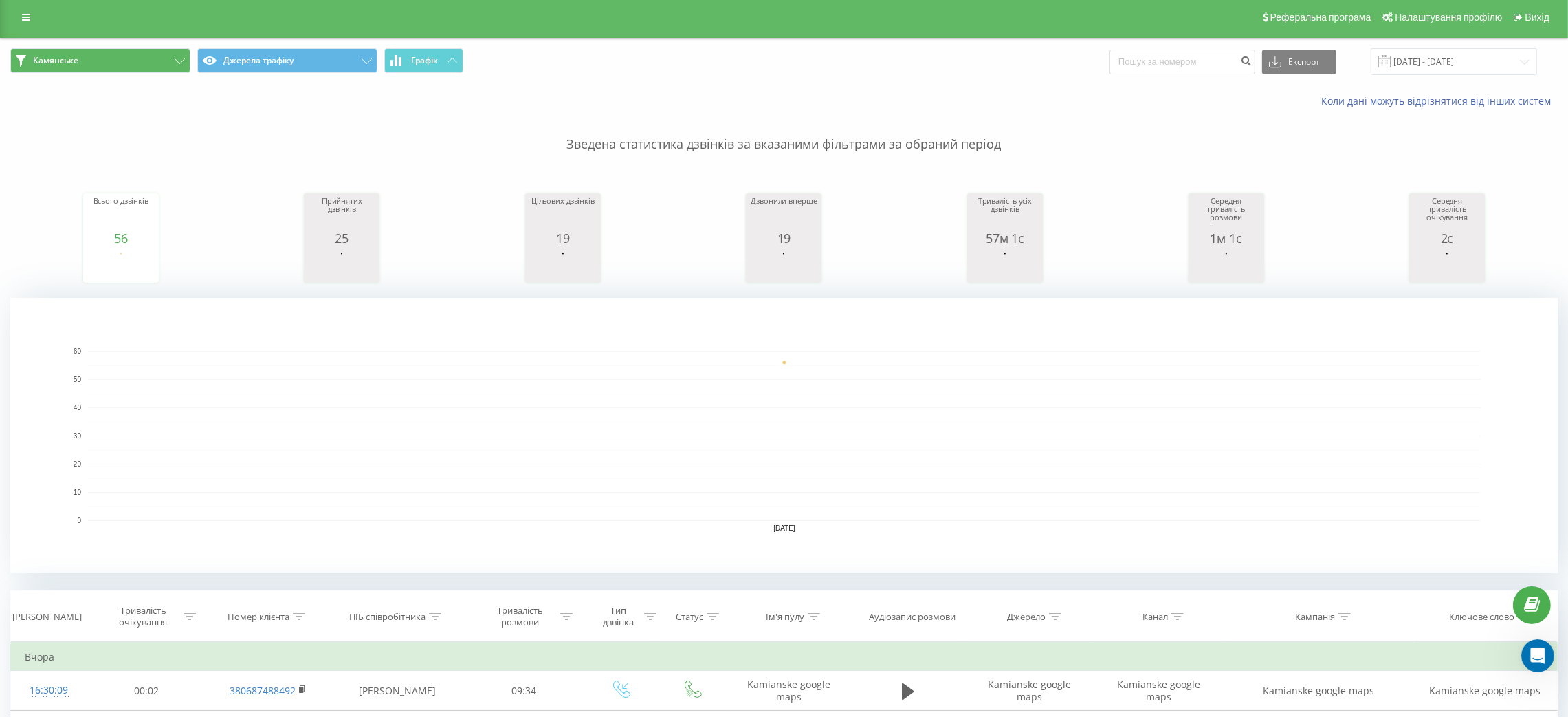
scroll to position [0, 0]
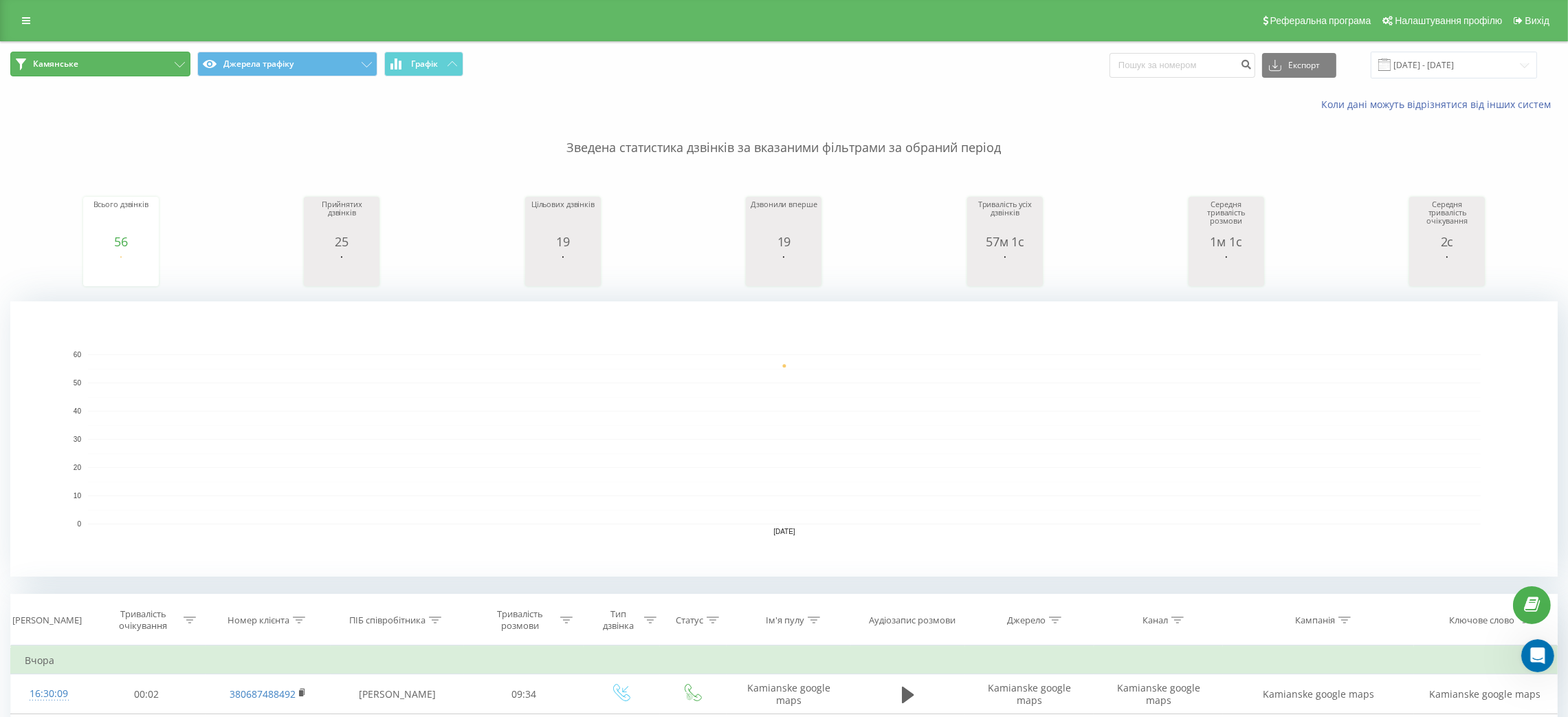
click at [167, 57] on button "Камянське" at bounding box center [100, 63] width 180 height 25
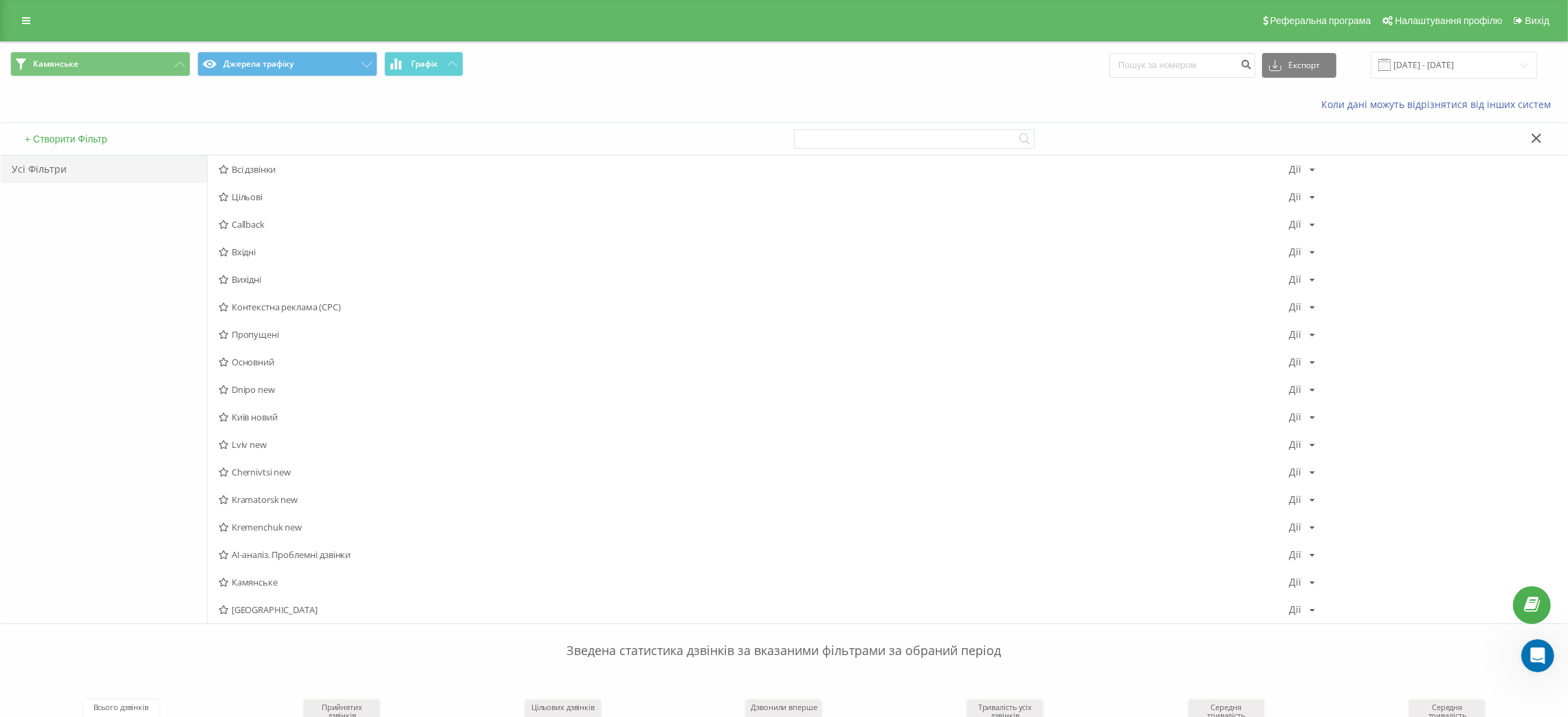
click at [266, 609] on span "[GEOGRAPHIC_DATA]" at bounding box center [753, 609] width 1070 height 10
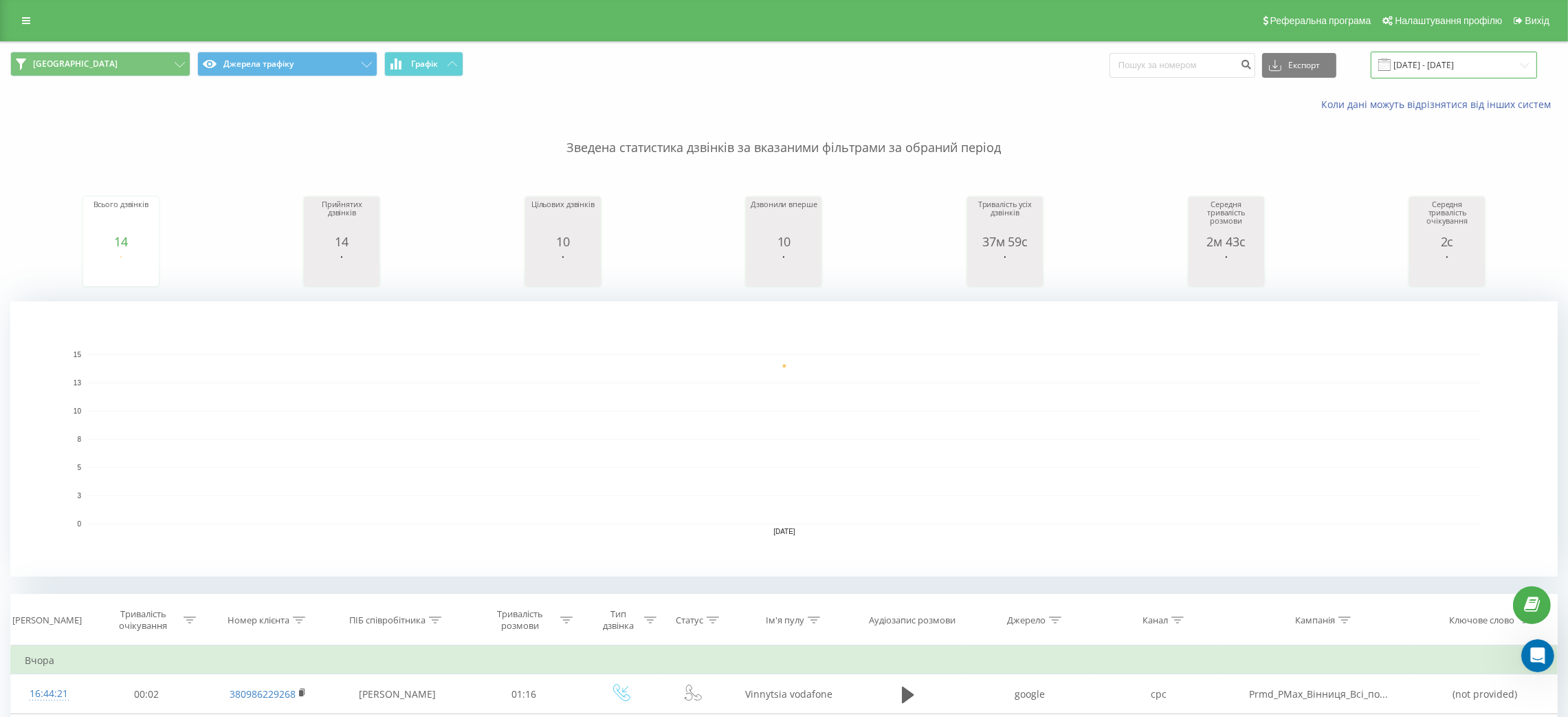
click at [1470, 63] on input "[DATE] - [DATE]" at bounding box center [1454, 64] width 166 height 27
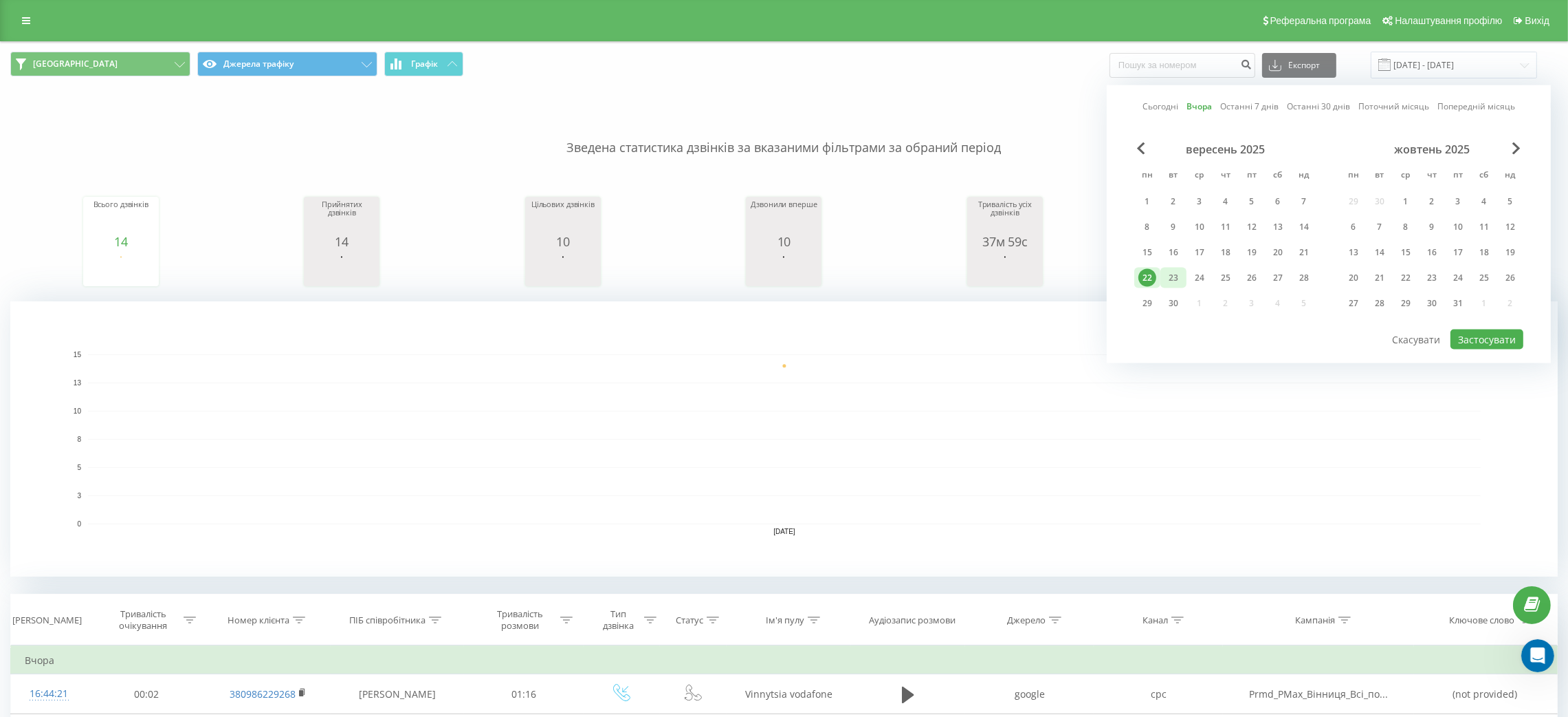
click at [1174, 273] on div "23" at bounding box center [1173, 278] width 18 height 18
click at [1487, 338] on button "Застосувати" at bounding box center [1487, 340] width 73 height 20
type input "[DATE] - [DATE]"
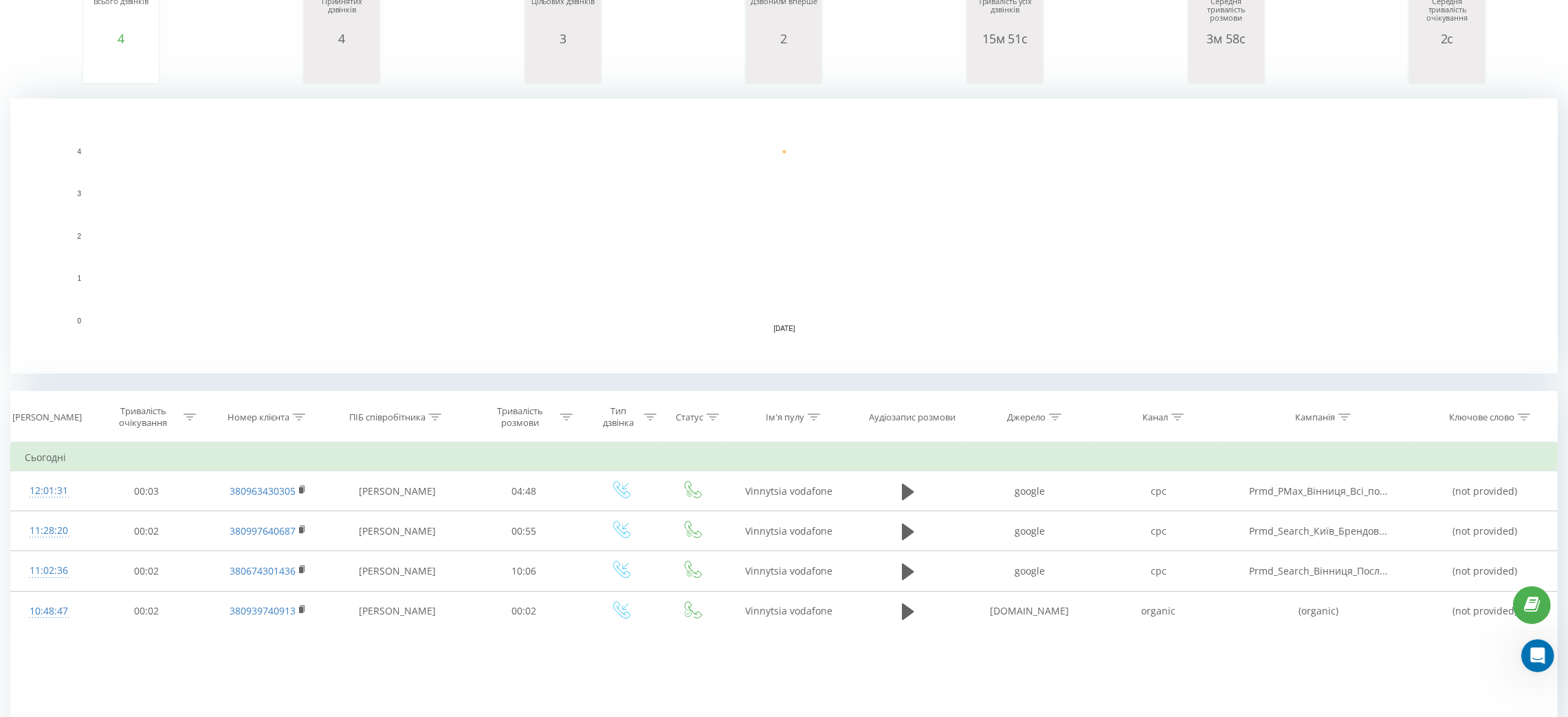
scroll to position [289, 0]
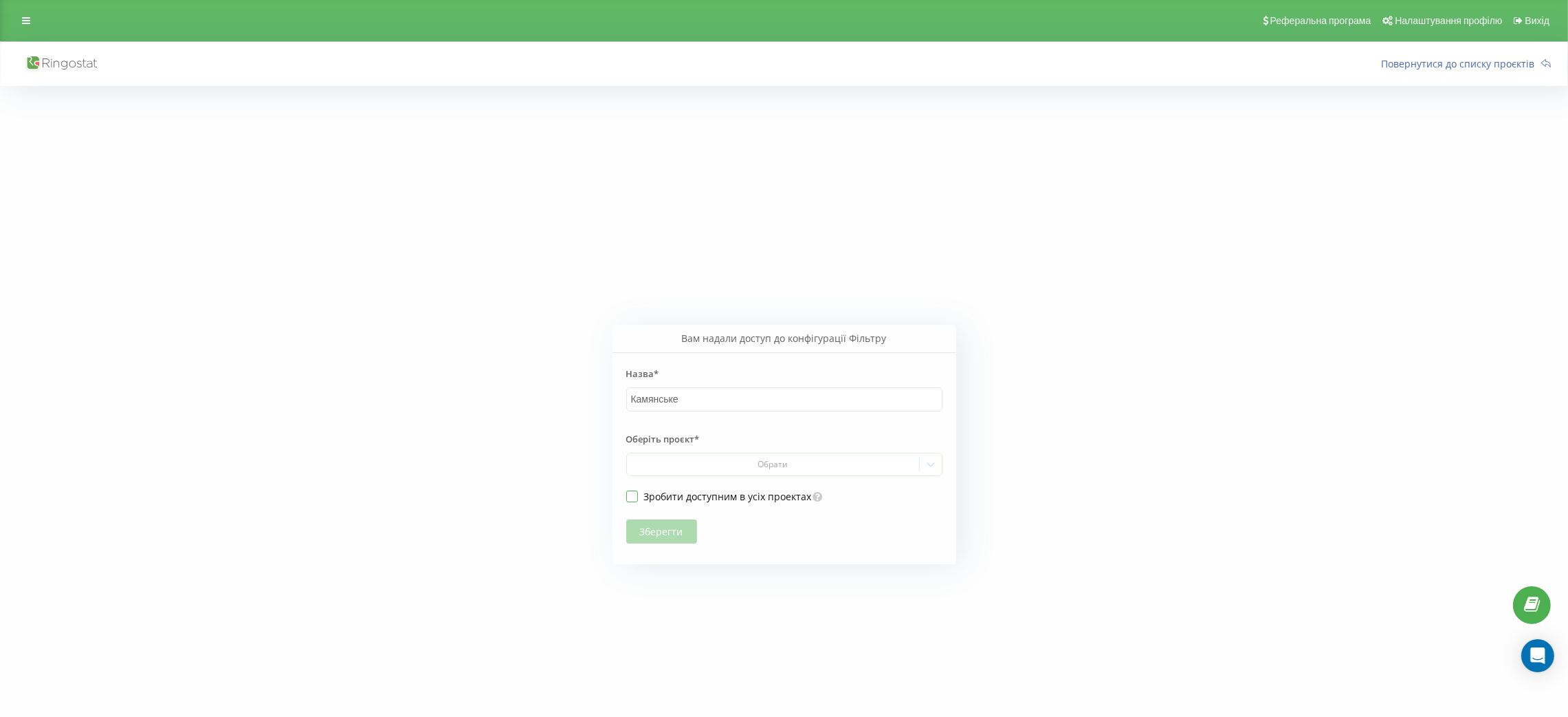
click at [629, 496] on label "Зробити доступним в усіх проектах" at bounding box center [720, 496] width 186 height 12
checkbox input "true"
click at [656, 535] on button "Зберегти" at bounding box center [662, 531] width 71 height 24
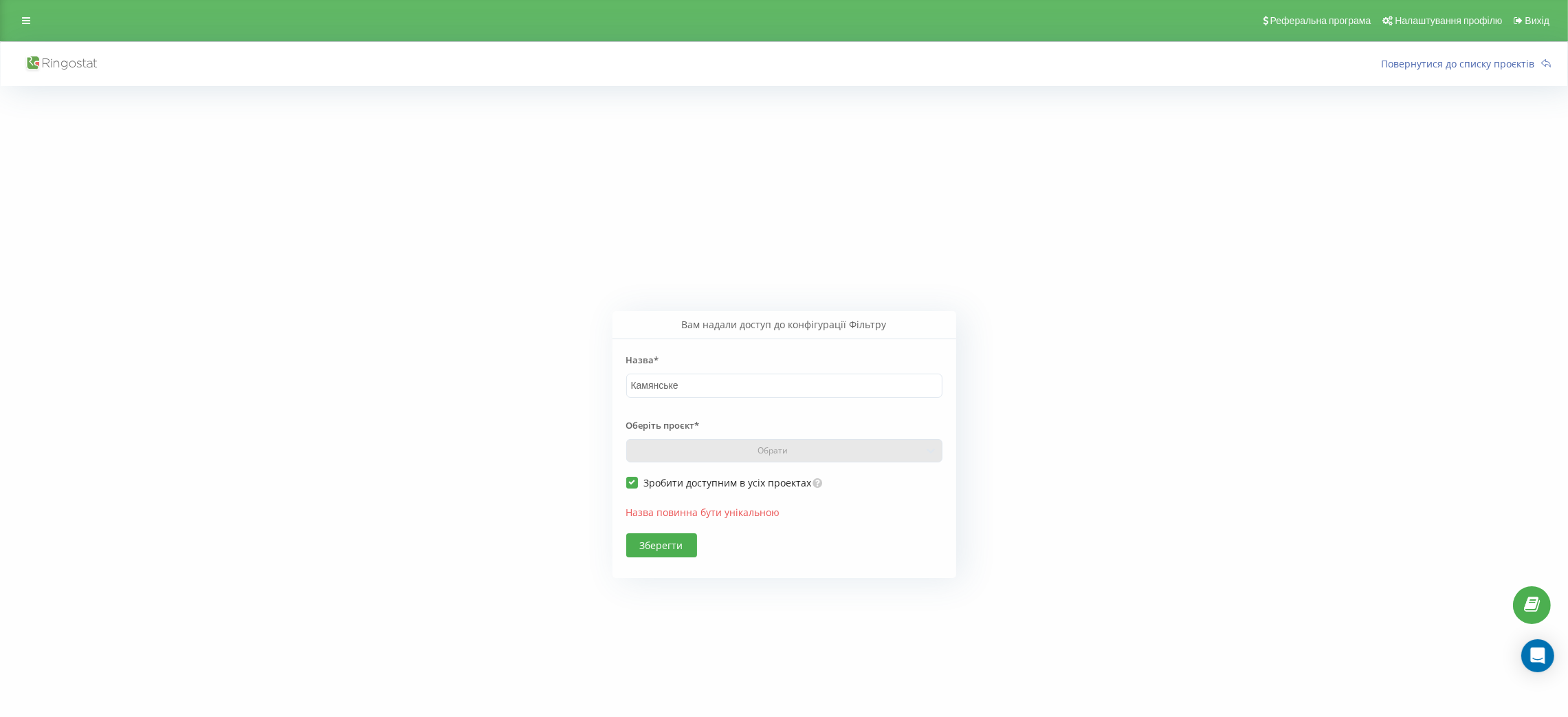
click at [768, 452] on div "Оберіть проєкт* Обрати" at bounding box center [784, 436] width 316 height 51
click at [631, 480] on label "Зробити доступним в усіх проектах" at bounding box center [720, 482] width 186 height 12
checkbox input "false"
click at [761, 456] on div "Обрати" at bounding box center [772, 450] width 282 height 11
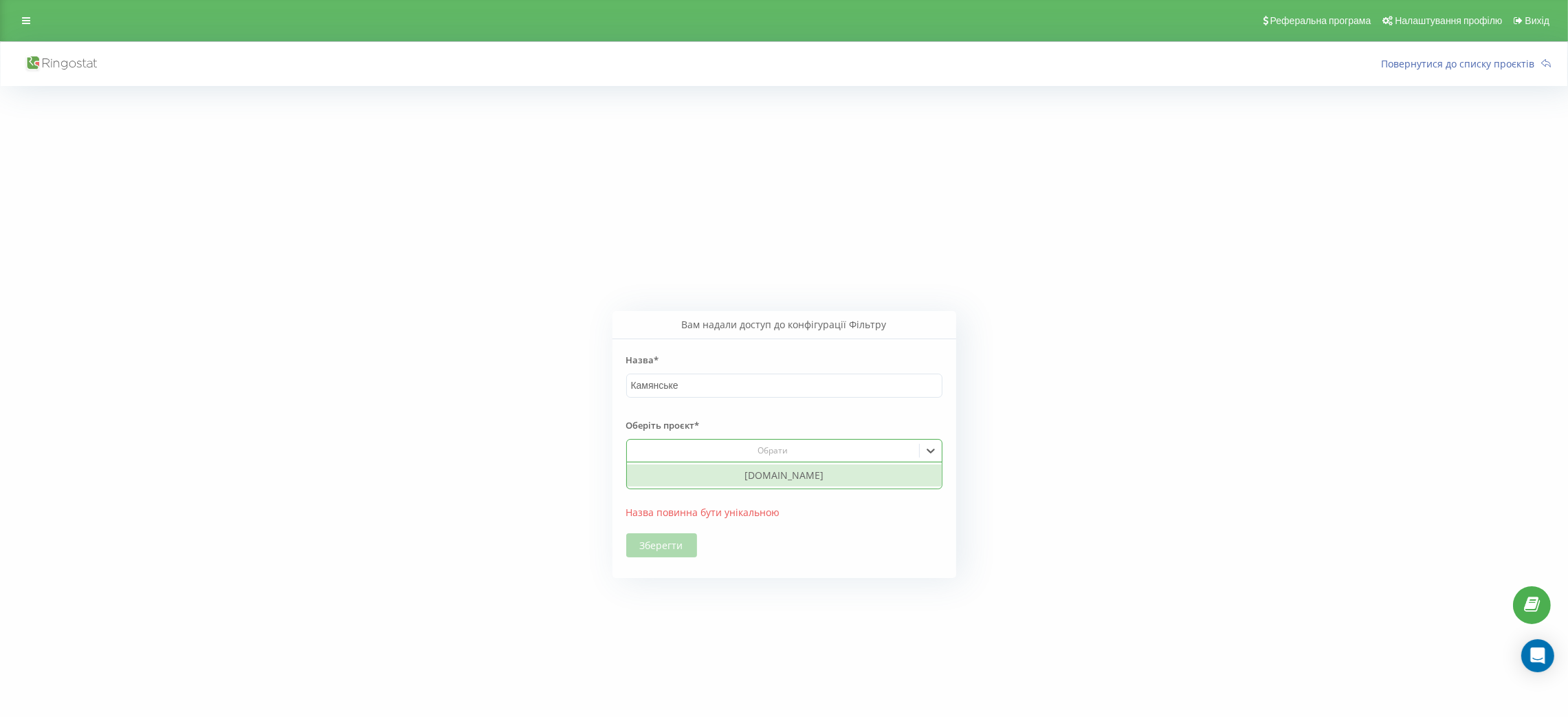
click at [762, 478] on div "[DOMAIN_NAME]" at bounding box center [784, 475] width 315 height 22
click at [649, 541] on button "Зберегти" at bounding box center [662, 545] width 71 height 24
click at [1383, 165] on div "Вам надали доступ до конфігурації Фільтру Назва* Камянське Оберіть проєкт* Обра…" at bounding box center [784, 445] width 1567 height 717
click at [22, 24] on icon at bounding box center [26, 21] width 8 height 10
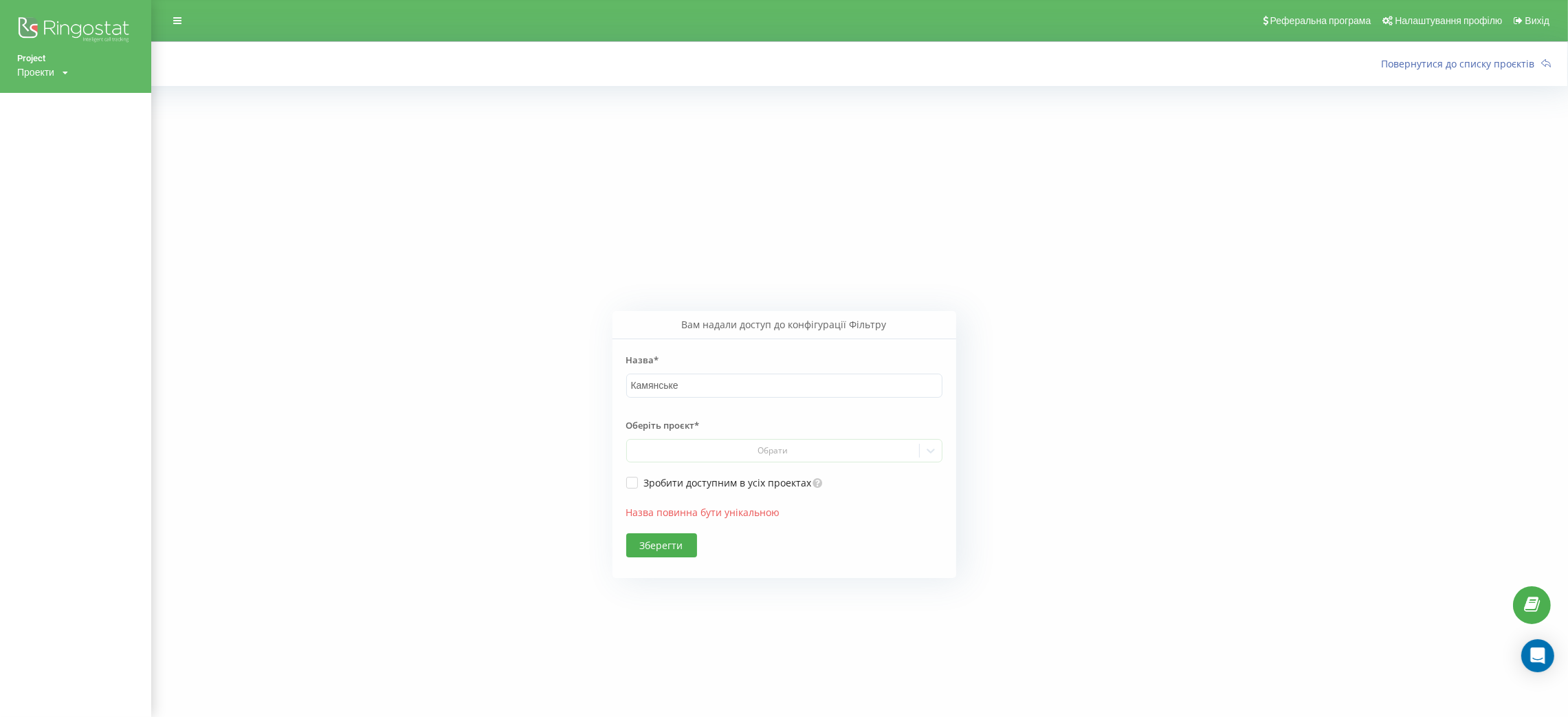
drag, startPoint x: 259, startPoint y: 52, endPoint x: 118, endPoint y: 48, distance: 141.1
click at [257, 52] on div at bounding box center [281, 63] width 516 height 25
drag, startPoint x: 253, startPoint y: 20, endPoint x: 163, endPoint y: 28, distance: 90.4
click at [246, 19] on div "Реферальна програма Налаштування профілю Вихід" at bounding box center [784, 21] width 1568 height 42
click at [183, 23] on link at bounding box center [177, 20] width 25 height 19
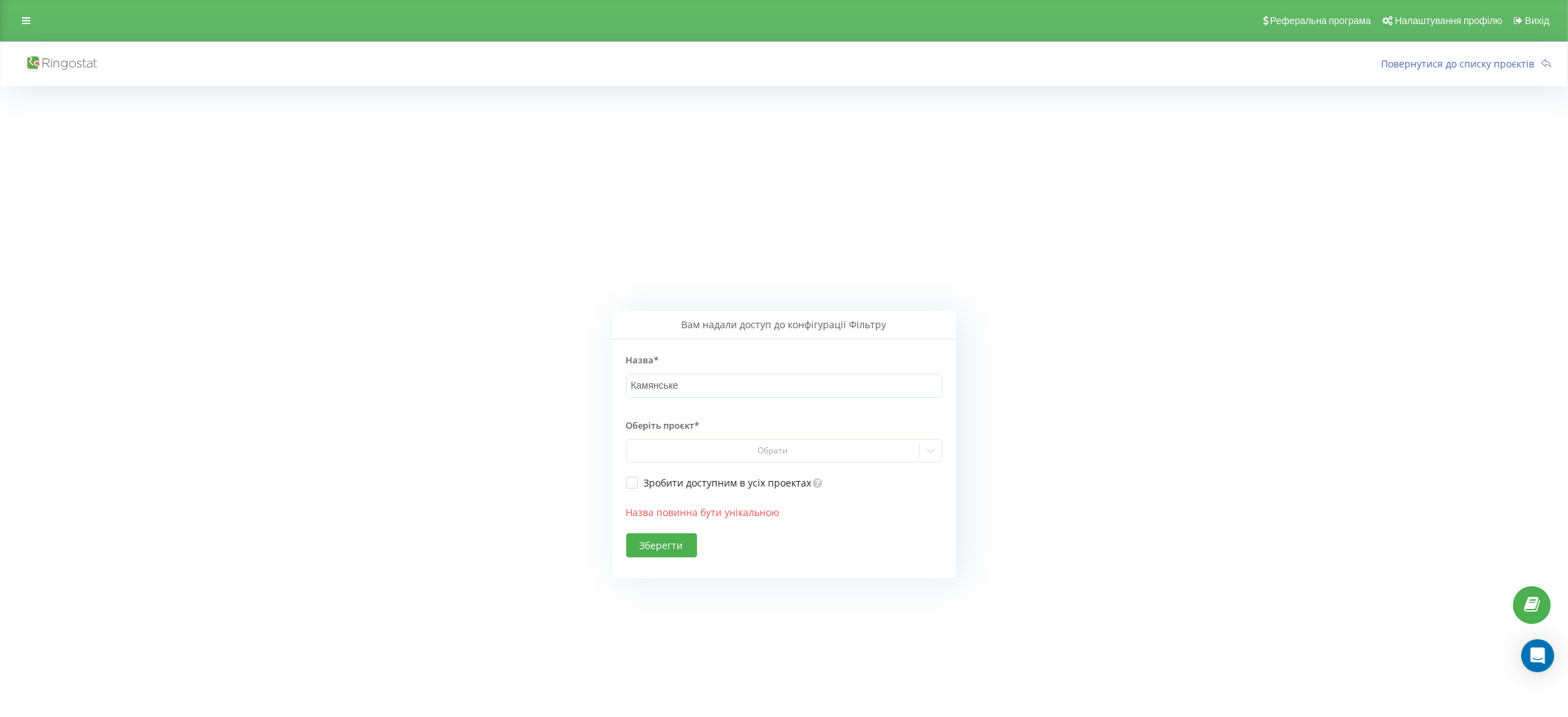
click at [75, 70] on icon at bounding box center [60, 64] width 73 height 18
click at [24, 24] on icon at bounding box center [26, 21] width 8 height 10
